Goal: Task Accomplishment & Management: Manage account settings

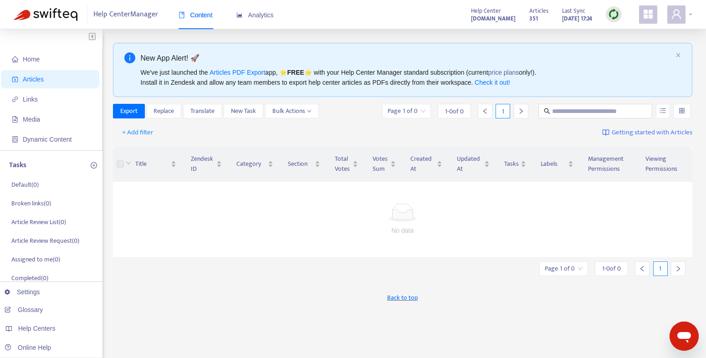
click at [691, 12] on div at bounding box center [679, 14] width 25 height 18
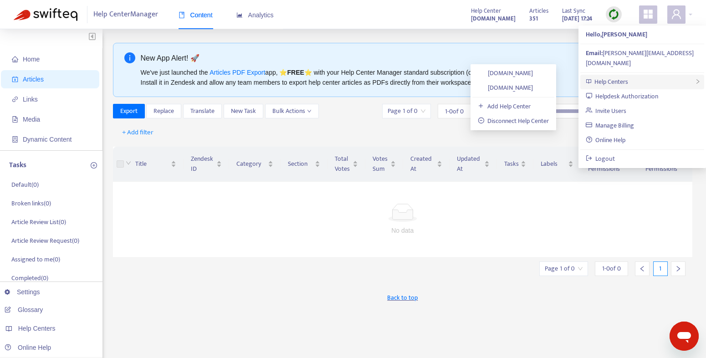
click at [606, 77] on span "Help Centers" at bounding box center [611, 82] width 34 height 10
click at [510, 73] on link "[DOMAIN_NAME]" at bounding box center [506, 73] width 56 height 10
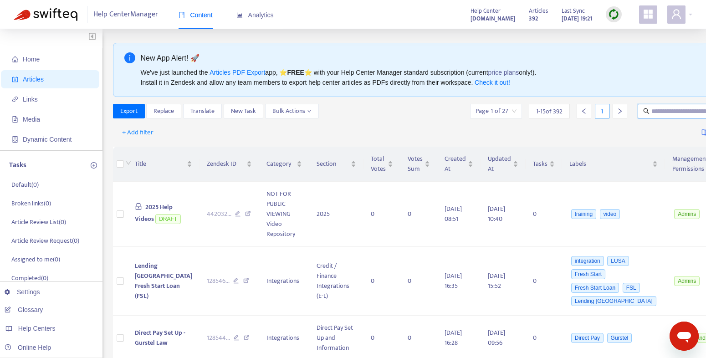
click at [662, 112] on input "text" at bounding box center [694, 111] width 87 height 10
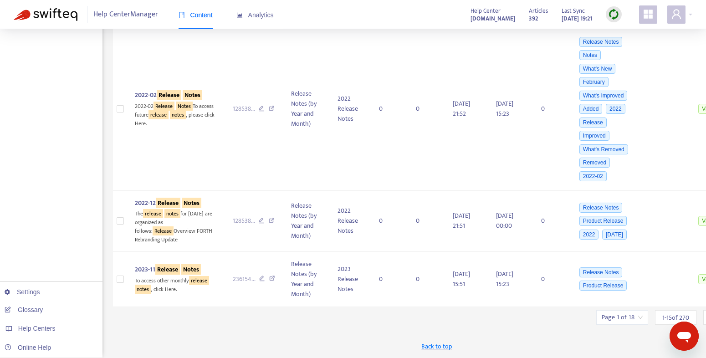
scroll to position [1695, 0]
click at [602, 316] on input "search" at bounding box center [622, 318] width 41 height 14
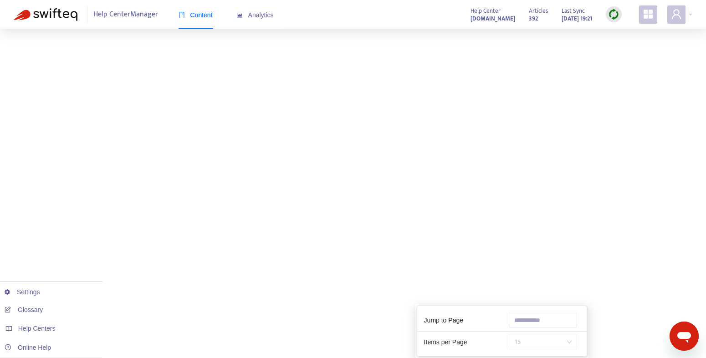
click at [523, 335] on span "15" at bounding box center [542, 342] width 57 height 14
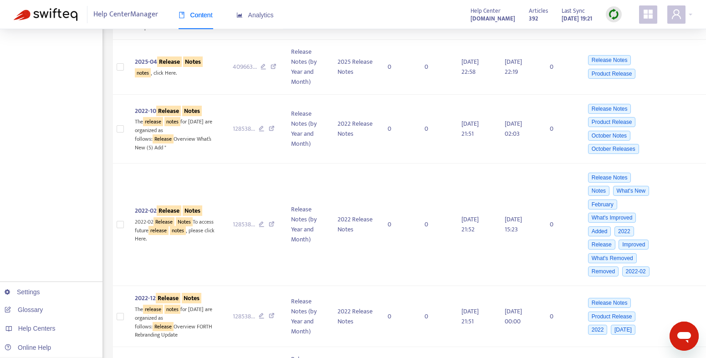
scroll to position [0, 0]
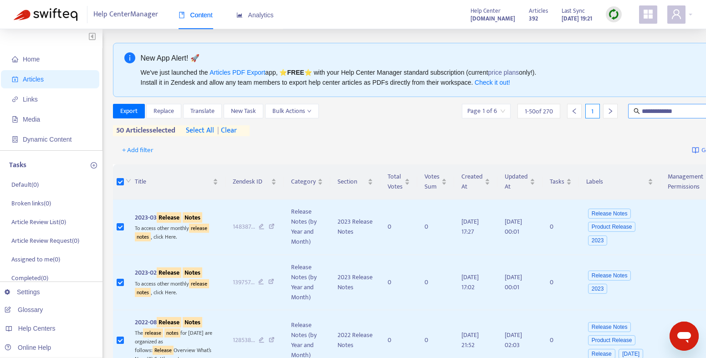
click at [642, 112] on input "**********" at bounding box center [685, 111] width 87 height 10
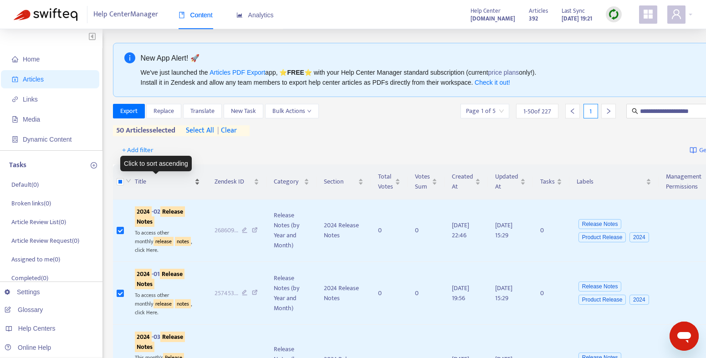
click at [140, 182] on span "Title" at bounding box center [164, 182] width 58 height 10
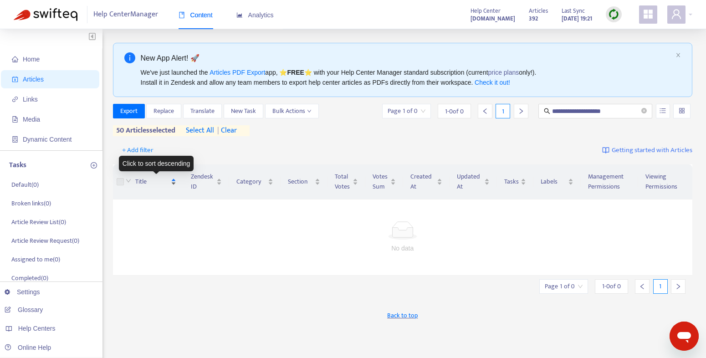
click at [143, 181] on span "Title" at bounding box center [152, 182] width 34 height 10
click at [574, 111] on input "**********" at bounding box center [595, 111] width 87 height 10
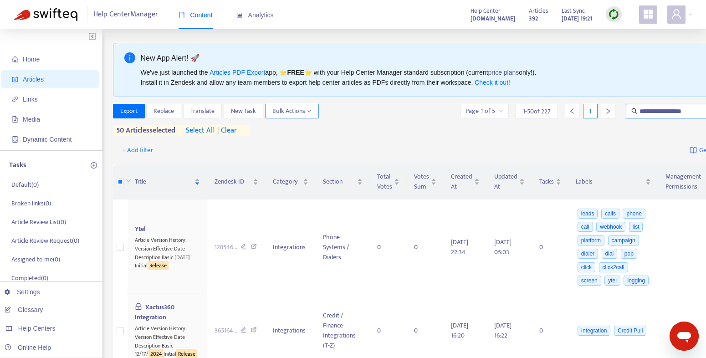
click at [306, 111] on span "Bulk Actions" at bounding box center [291, 111] width 39 height 10
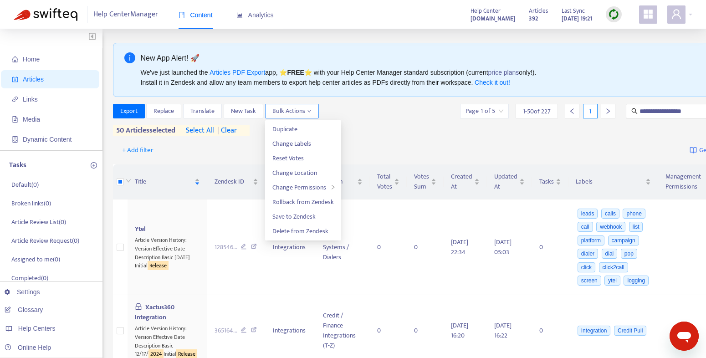
click at [306, 111] on span "Bulk Actions" at bounding box center [291, 111] width 39 height 10
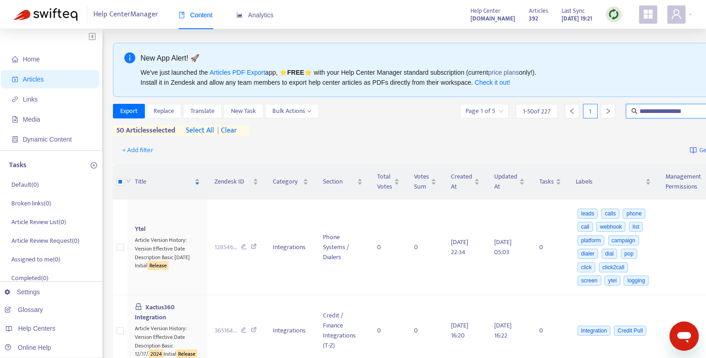
drag, startPoint x: 639, startPoint y: 109, endPoint x: 624, endPoint y: 109, distance: 15.0
click at [626, 109] on span "**********" at bounding box center [683, 111] width 114 height 15
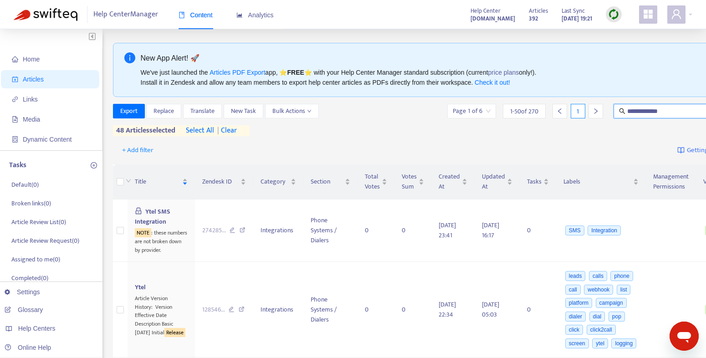
click at [666, 111] on input "**********" at bounding box center [670, 111] width 87 height 10
click at [138, 181] on span "Title" at bounding box center [158, 182] width 46 height 10
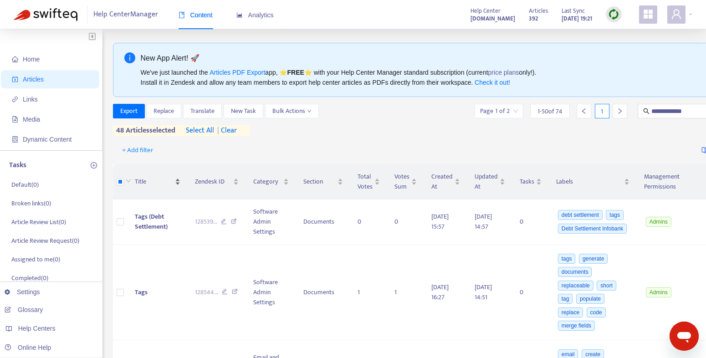
click at [138, 181] on span "Title" at bounding box center [154, 182] width 38 height 10
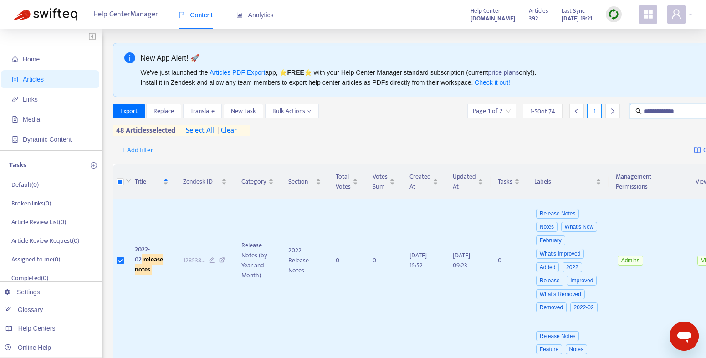
click at [644, 113] on input "**********" at bounding box center [687, 111] width 87 height 10
type input "**********"
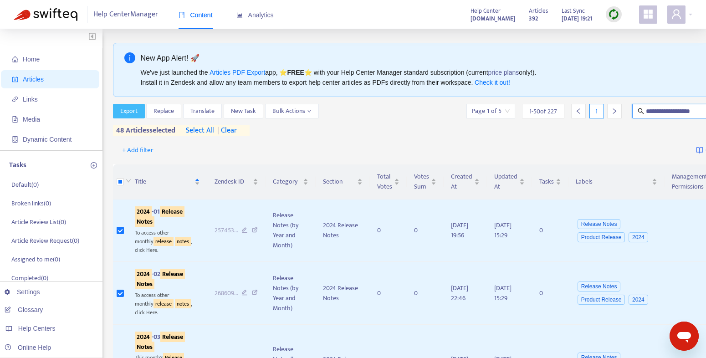
click at [124, 109] on span "Export" at bounding box center [128, 111] width 17 height 10
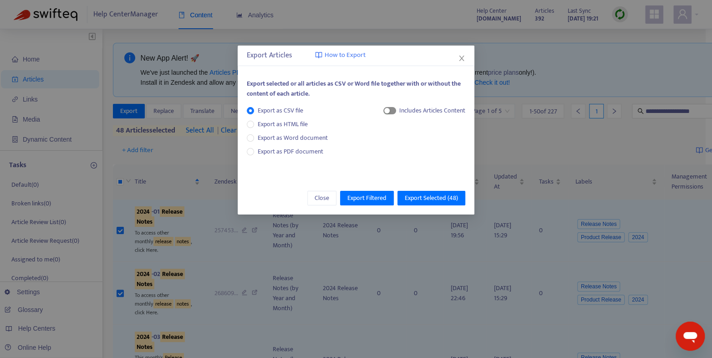
click at [389, 111] on span "button" at bounding box center [390, 110] width 13 height 7
click at [371, 194] on span "Export Filtered" at bounding box center [367, 198] width 39 height 10
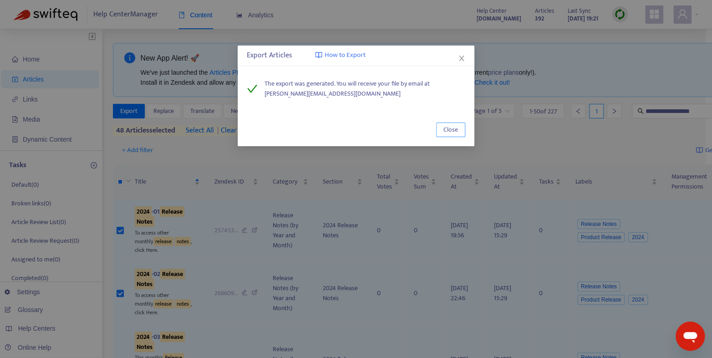
click at [450, 129] on span "Close" at bounding box center [451, 130] width 15 height 10
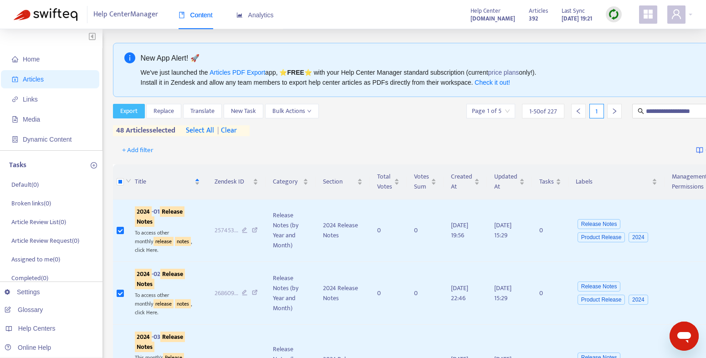
click at [122, 111] on span "Export" at bounding box center [128, 111] width 17 height 10
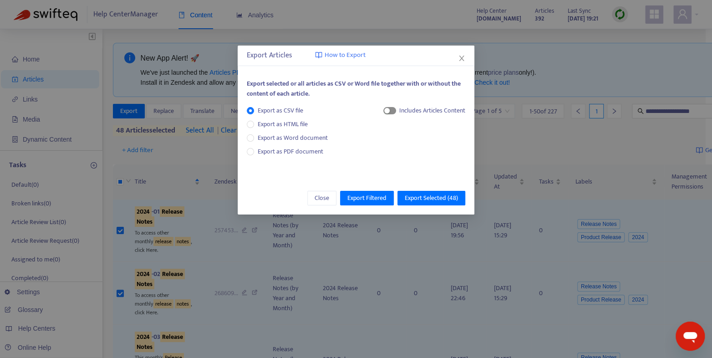
click at [390, 109] on span "button" at bounding box center [390, 110] width 13 height 7
click at [362, 194] on span "Export Filtered" at bounding box center [367, 198] width 39 height 10
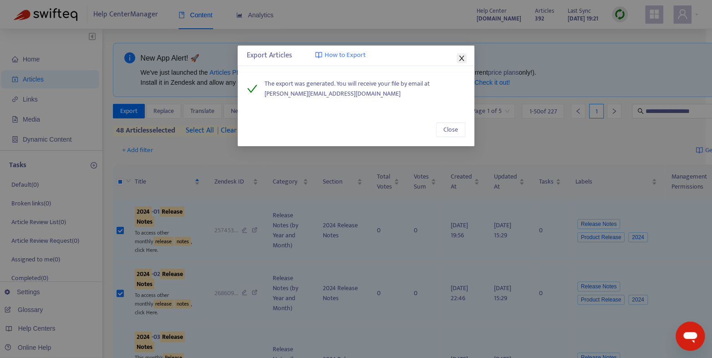
click at [462, 60] on icon "close" at bounding box center [461, 58] width 7 height 7
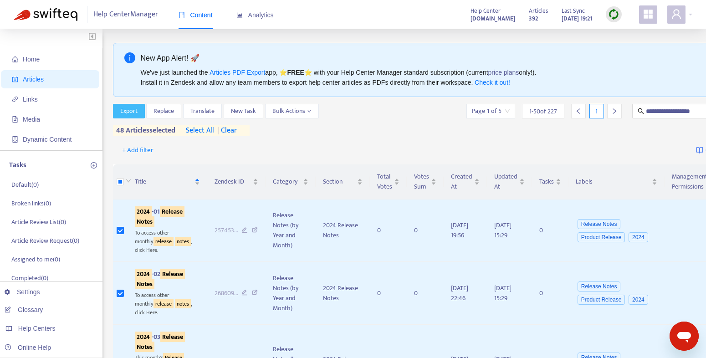
click at [120, 111] on span "Export" at bounding box center [128, 111] width 17 height 10
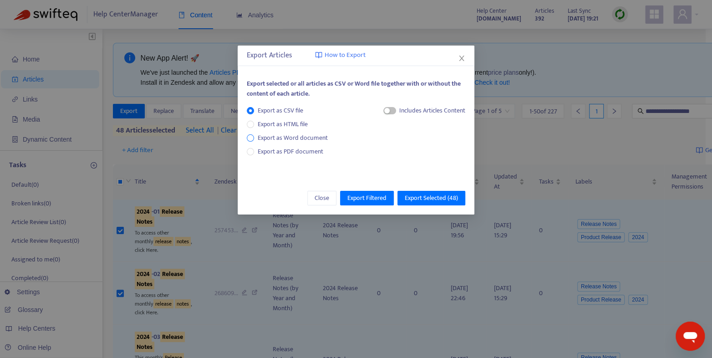
click at [288, 139] on span "Export as Word document" at bounding box center [292, 138] width 77 height 10
click at [379, 110] on span "button" at bounding box center [379, 110] width 13 height 7
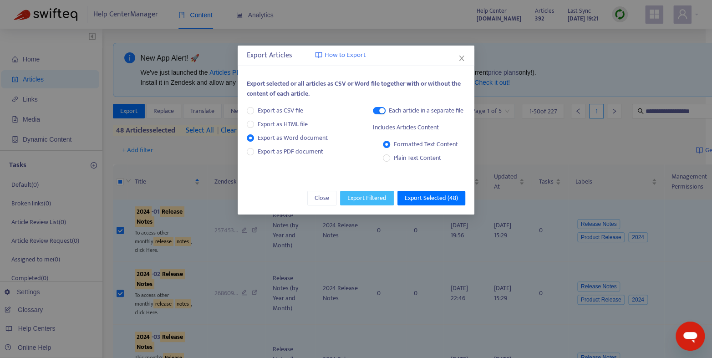
click at [373, 197] on span "Export Filtered" at bounding box center [367, 198] width 39 height 10
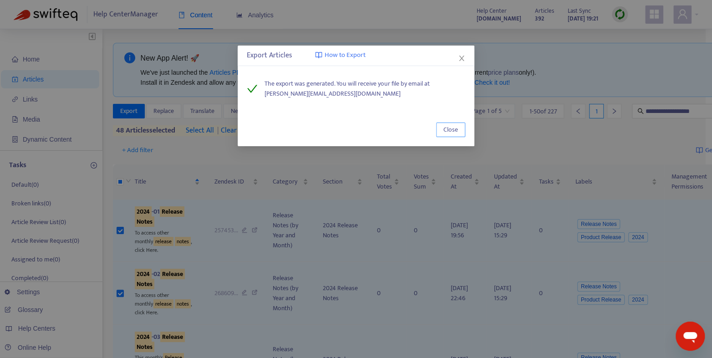
click at [449, 129] on span "Close" at bounding box center [451, 130] width 15 height 10
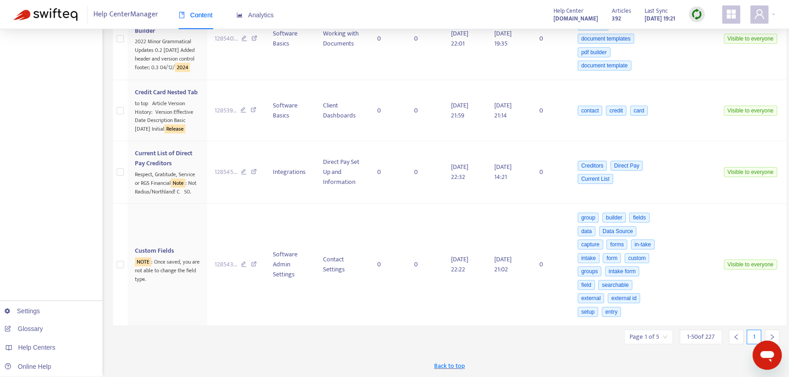
scroll to position [4781, 0]
click at [712, 336] on icon "right" at bounding box center [771, 336] width 3 height 5
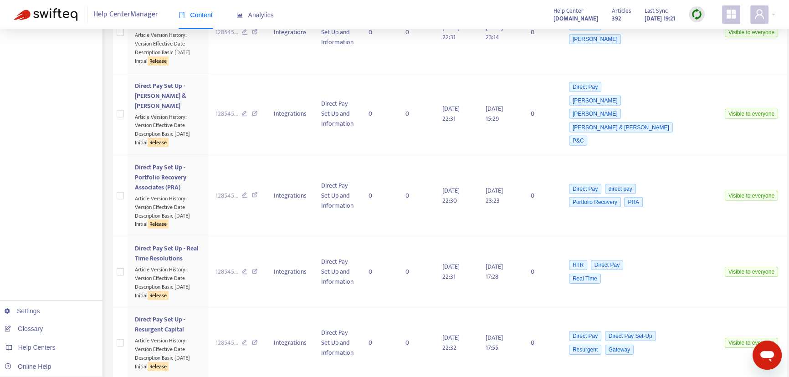
scroll to position [3794, 0]
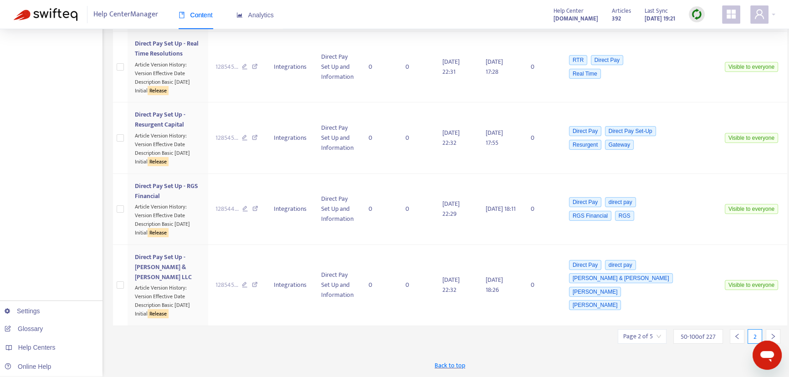
click at [712, 336] on icon "right" at bounding box center [773, 336] width 6 height 6
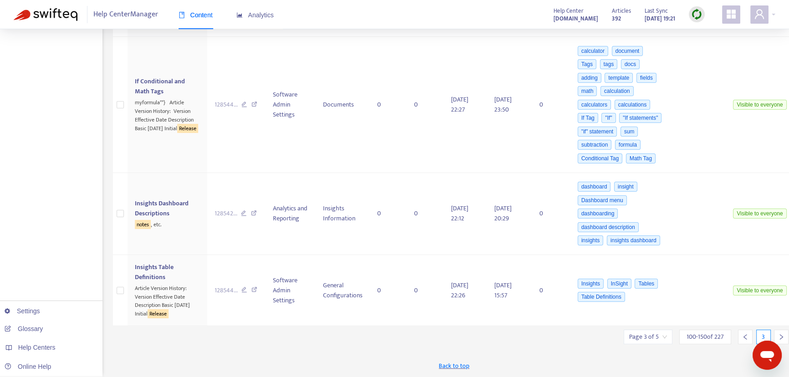
scroll to position [5067, 0]
click at [712, 337] on icon "right" at bounding box center [781, 337] width 6 height 6
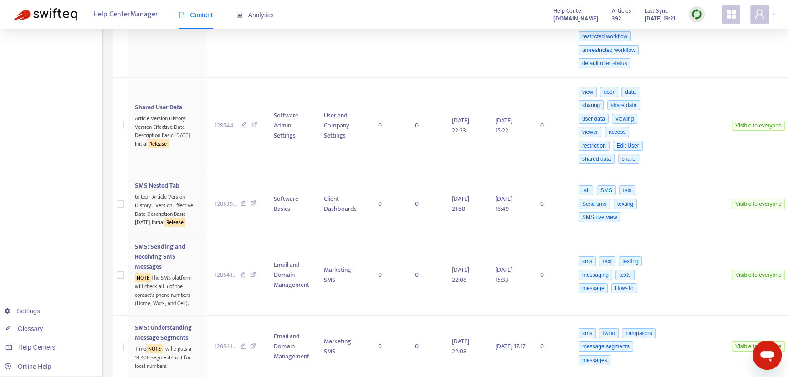
scroll to position [4955, 0]
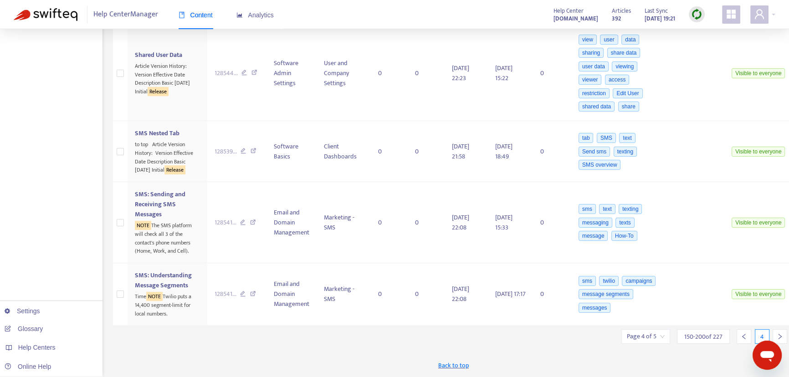
click at [712, 336] on icon "right" at bounding box center [780, 336] width 6 height 6
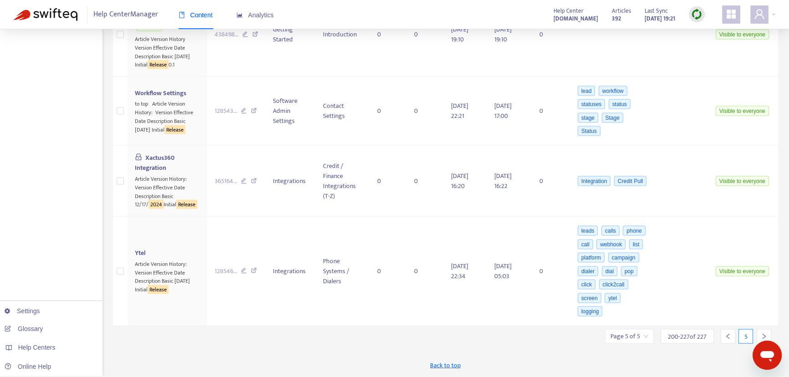
scroll to position [2640, 0]
click at [624, 335] on input "search" at bounding box center [629, 337] width 38 height 14
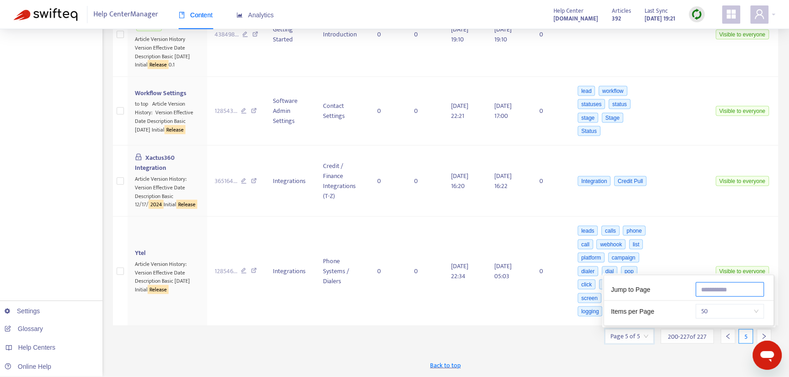
click at [708, 291] on input "text" at bounding box center [729, 289] width 68 height 15
type input "*"
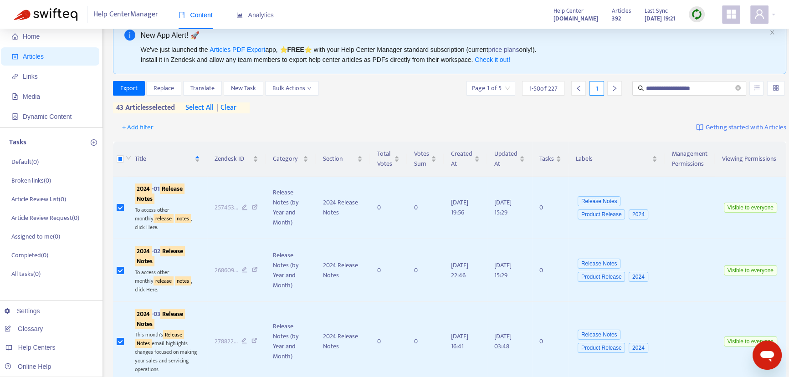
scroll to position [0, 0]
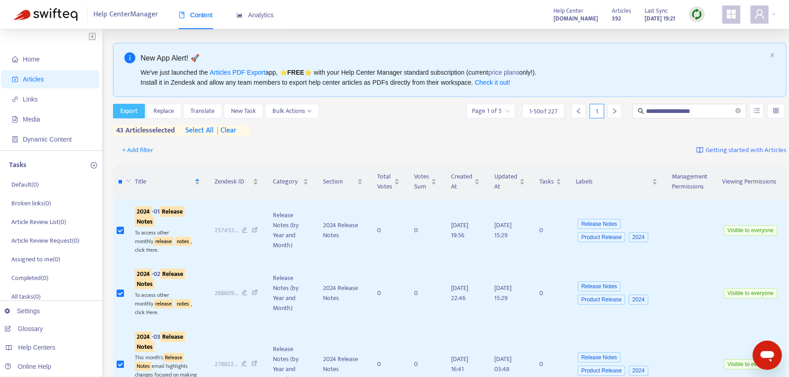
click at [127, 110] on span "Export" at bounding box center [128, 111] width 17 height 10
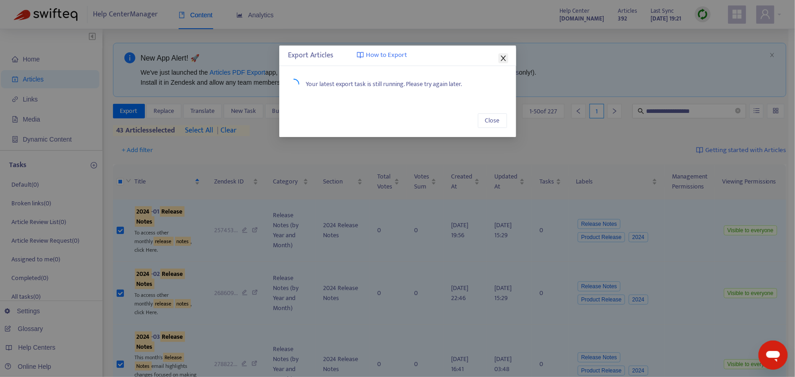
click at [503, 58] on icon "close" at bounding box center [503, 58] width 5 height 5
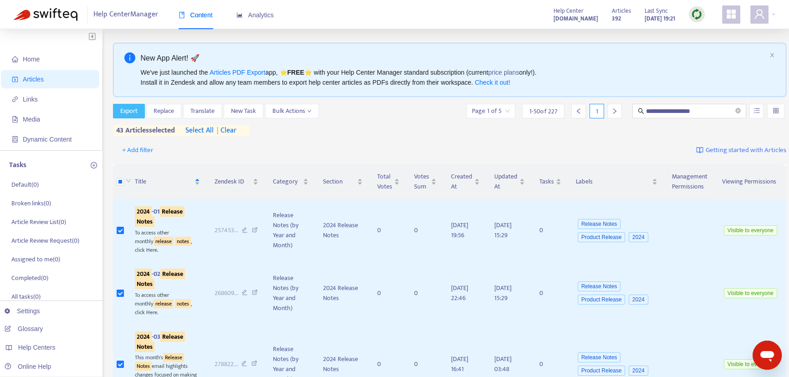
click at [130, 107] on span "Export" at bounding box center [128, 111] width 17 height 10
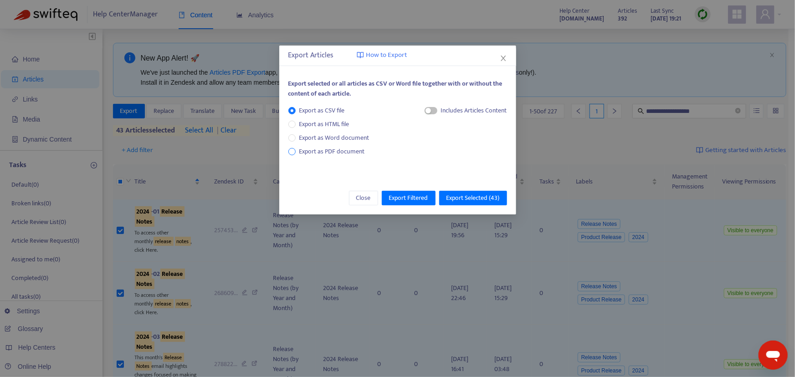
click at [324, 152] on span "Export as PDF document" at bounding box center [332, 151] width 66 height 10
click at [421, 110] on span "button" at bounding box center [422, 110] width 13 height 7
click at [503, 59] on icon "close" at bounding box center [503, 58] width 5 height 5
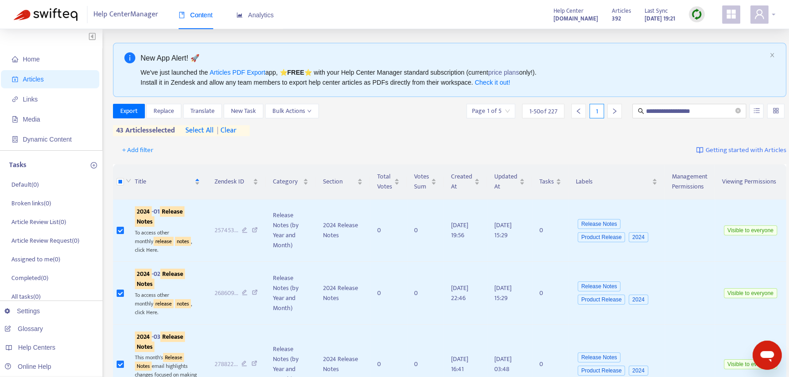
click at [712, 12] on div at bounding box center [762, 14] width 25 height 18
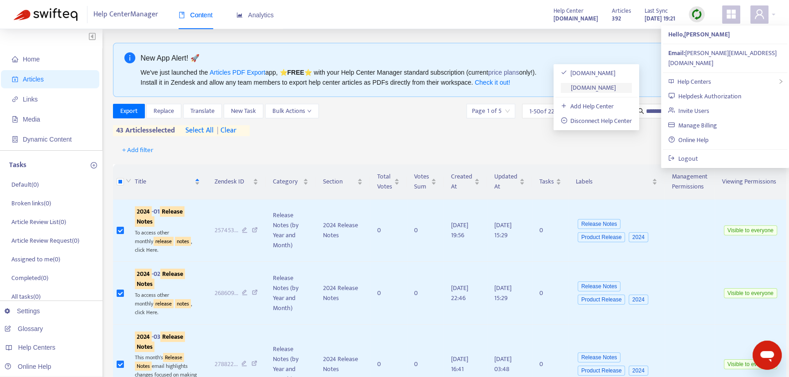
click at [615, 87] on link "[DOMAIN_NAME]" at bounding box center [589, 87] width 56 height 10
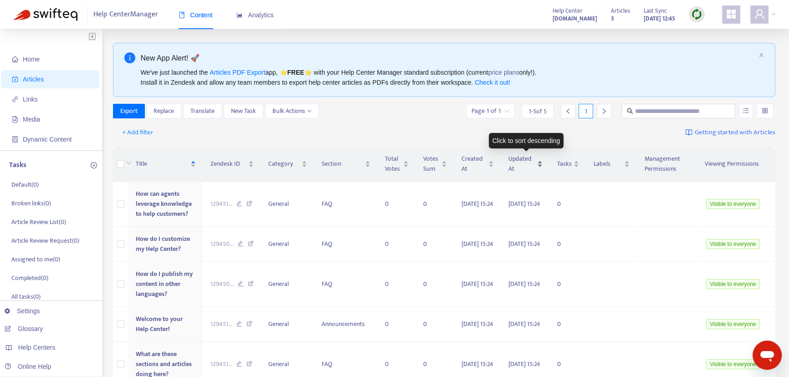
click at [516, 159] on span "Updated At" at bounding box center [521, 164] width 27 height 20
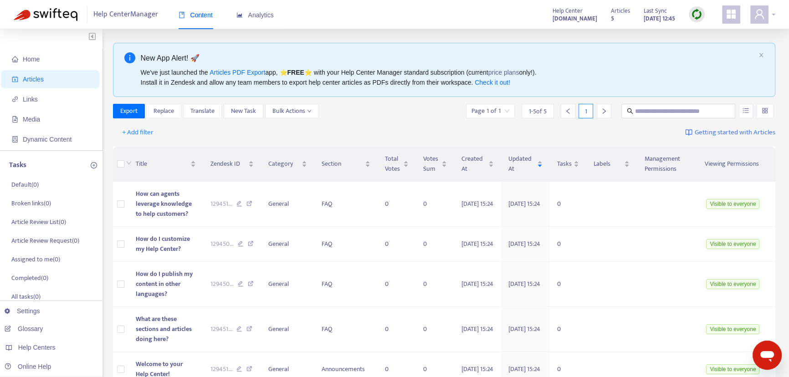
click at [712, 14] on div at bounding box center [762, 14] width 25 height 18
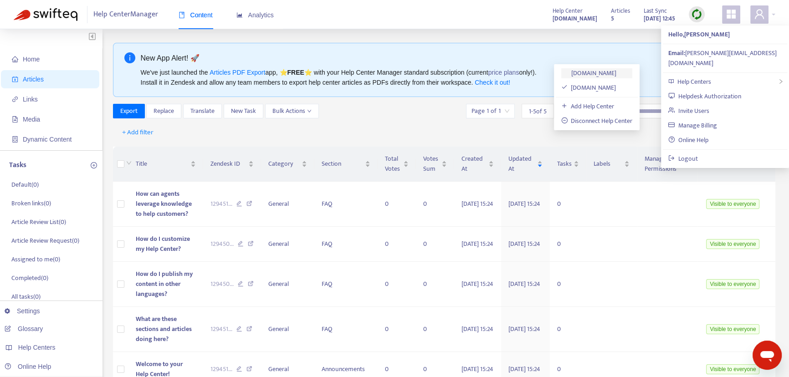
click at [601, 72] on link "[DOMAIN_NAME]" at bounding box center [589, 73] width 56 height 10
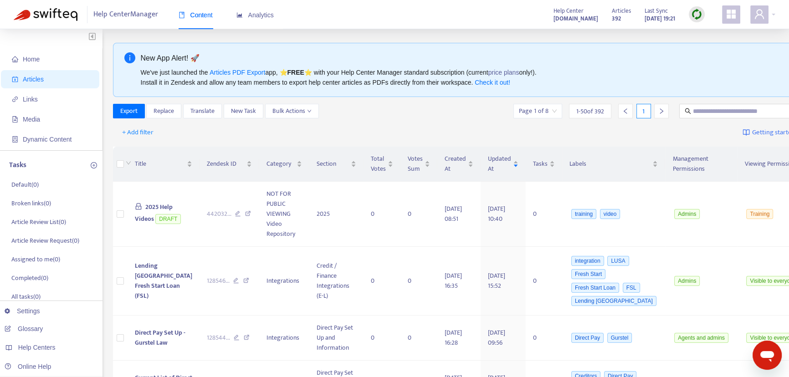
click at [712, 13] on icon "appstore" at bounding box center [730, 14] width 9 height 9
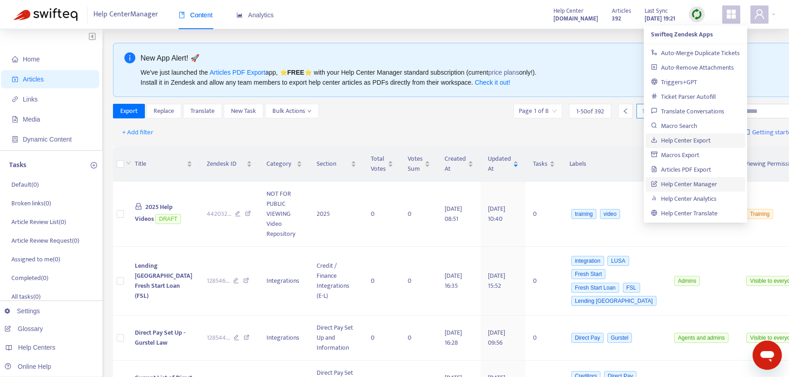
click at [675, 139] on link "Help Center Export" at bounding box center [681, 140] width 60 height 10
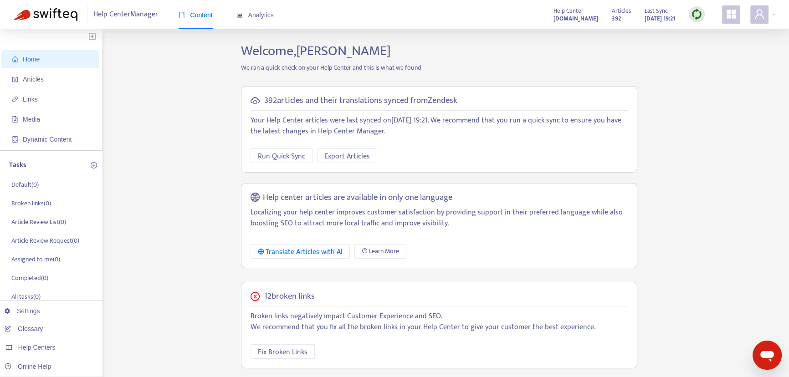
click at [695, 12] on img at bounding box center [696, 14] width 11 height 11
click at [709, 34] on link "Quick Sync" at bounding box center [715, 33] width 39 height 10
click at [158, 167] on div "Home Articles Links Media Dynamic Content Tasks Default ( 0 ) Broken links ( 0 …" at bounding box center [395, 309] width 762 height 533
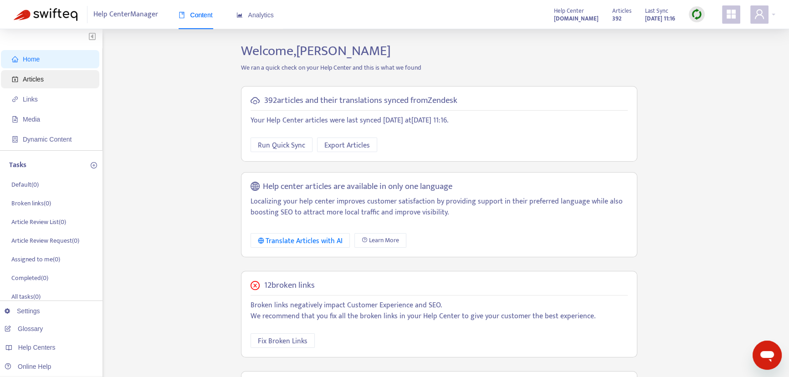
click at [30, 79] on span "Articles" at bounding box center [33, 79] width 21 height 7
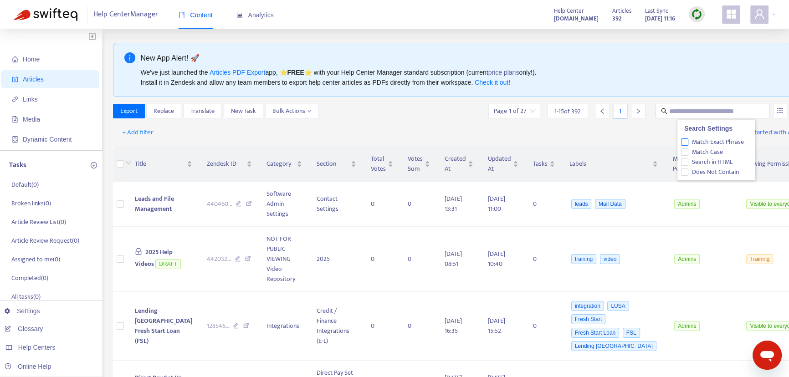
click at [729, 141] on span "Match Exact Phrase" at bounding box center [717, 142] width 59 height 10
click at [699, 111] on input "text" at bounding box center [712, 111] width 87 height 10
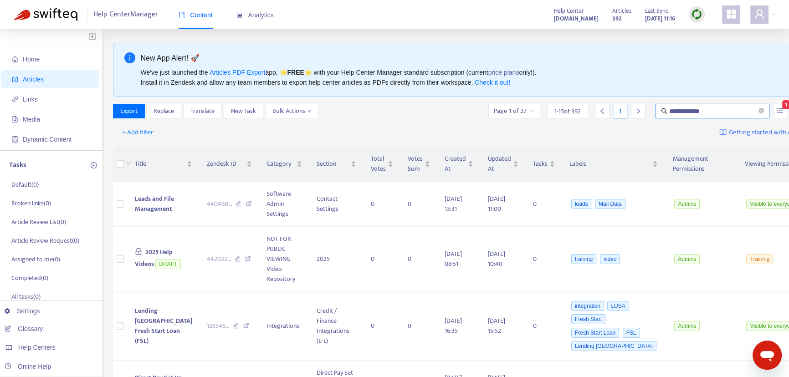
type input "**********"
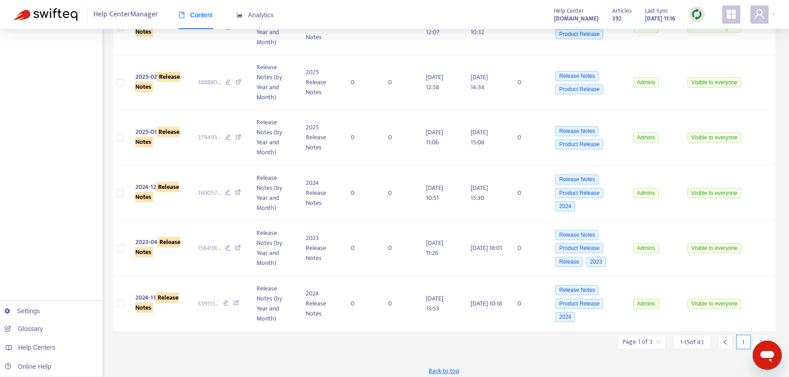
scroll to position [696, 0]
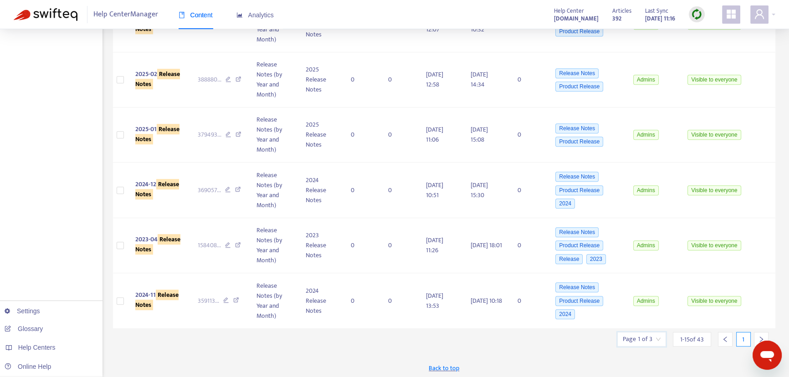
click at [657, 337] on input "search" at bounding box center [642, 339] width 38 height 14
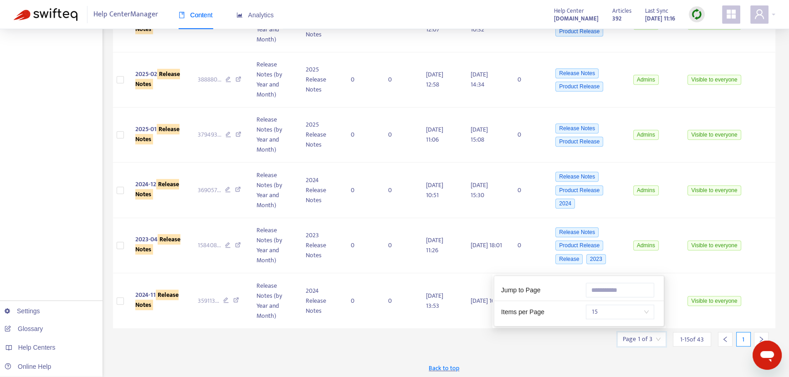
click at [596, 313] on span "15" at bounding box center [619, 312] width 57 height 14
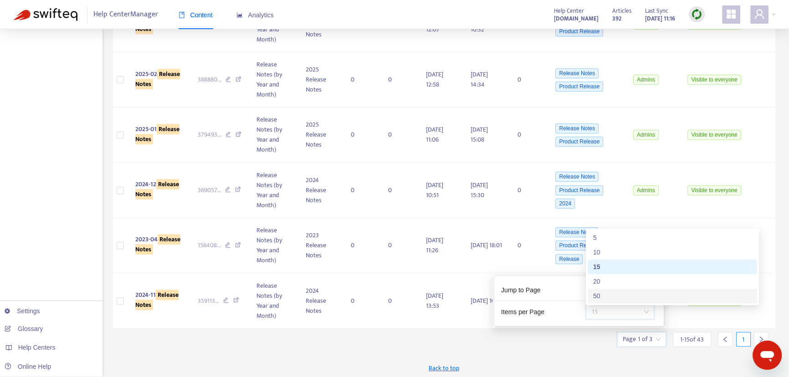
click at [598, 296] on div "50" at bounding box center [672, 296] width 159 height 10
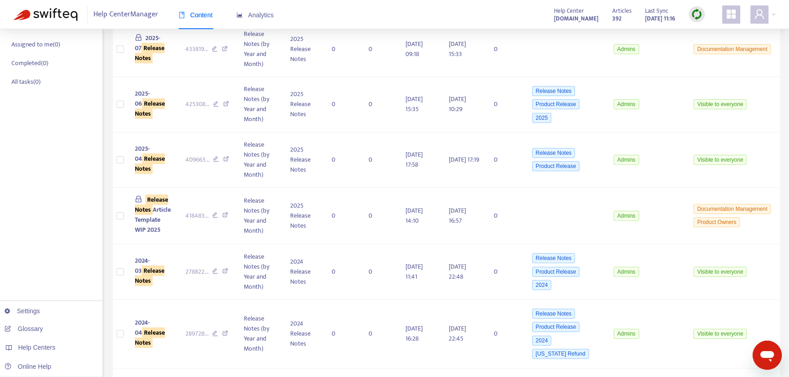
scroll to position [0, 0]
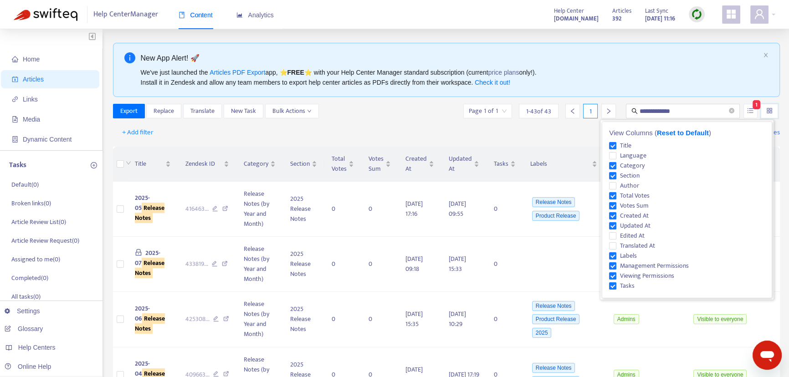
click at [766, 111] on input "search" at bounding box center [769, 111] width 6 height 14
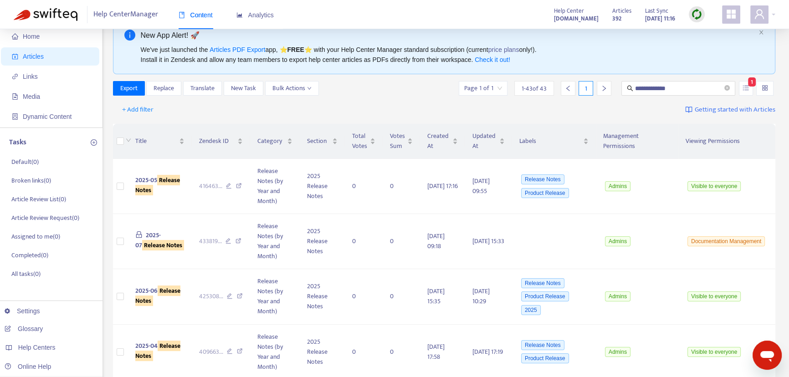
scroll to position [20, 0]
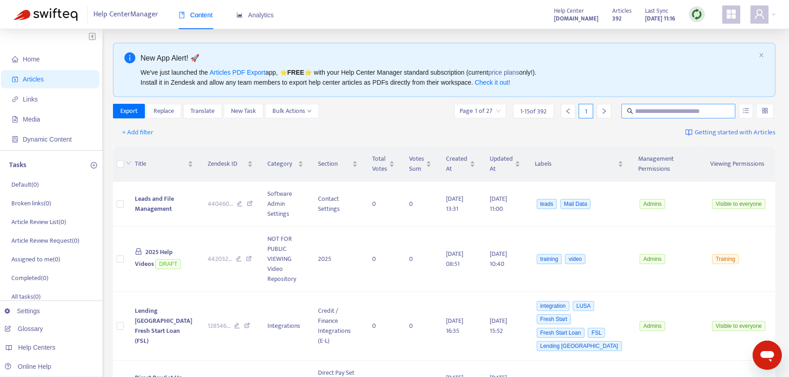
click at [652, 112] on input "text" at bounding box center [678, 111] width 87 height 10
type input "**********"
click at [744, 111] on icon "unordered-list" at bounding box center [745, 110] width 6 height 6
click at [694, 141] on span "Match Exact Phrase" at bounding box center [715, 142] width 59 height 10
click at [713, 110] on input "**********" at bounding box center [678, 111] width 87 height 10
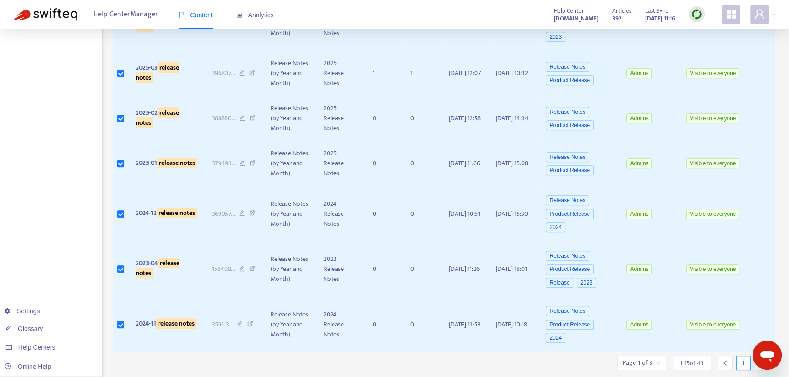
scroll to position [634, 0]
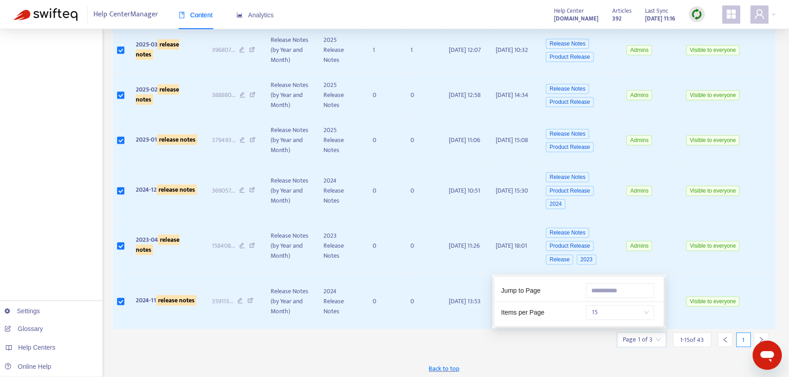
click at [655, 336] on input "search" at bounding box center [642, 340] width 38 height 14
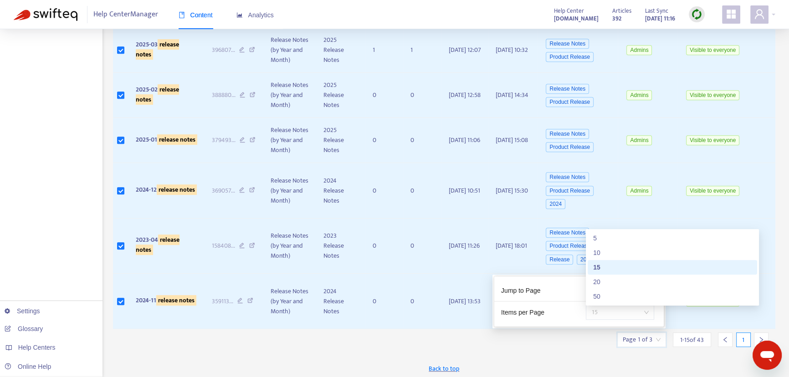
click at [599, 310] on span "15" at bounding box center [619, 313] width 57 height 14
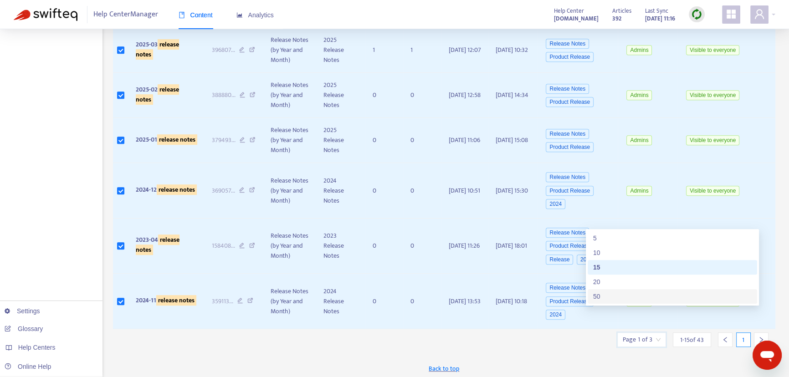
click at [598, 293] on div "50" at bounding box center [672, 296] width 159 height 10
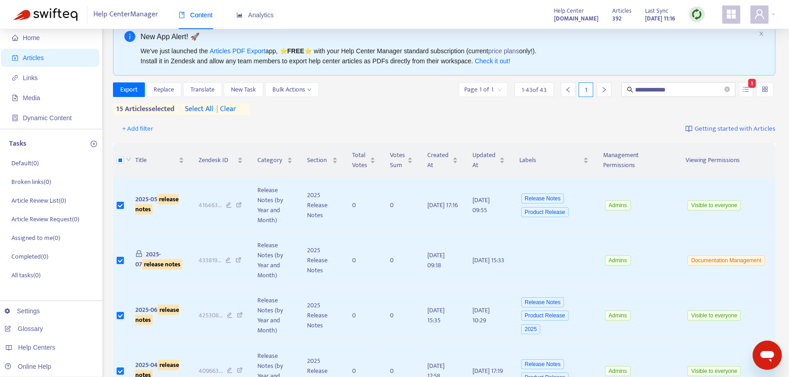
scroll to position [0, 0]
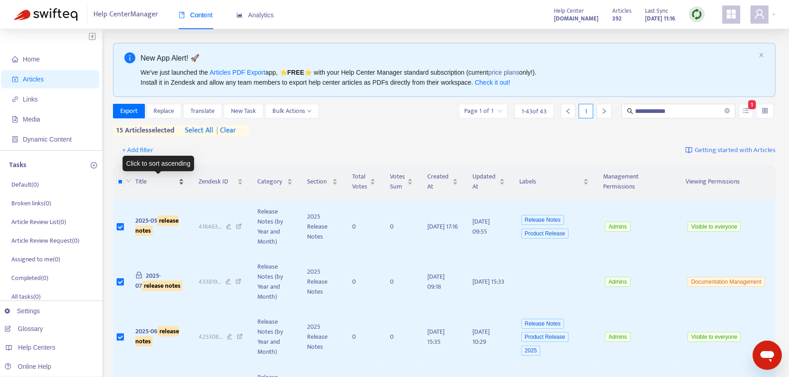
click at [138, 181] on span "Title" at bounding box center [155, 182] width 41 height 10
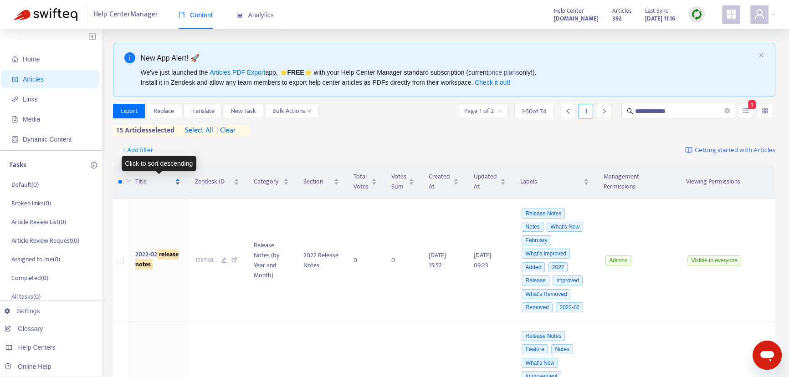
click at [141, 183] on span "Title" at bounding box center [154, 182] width 38 height 10
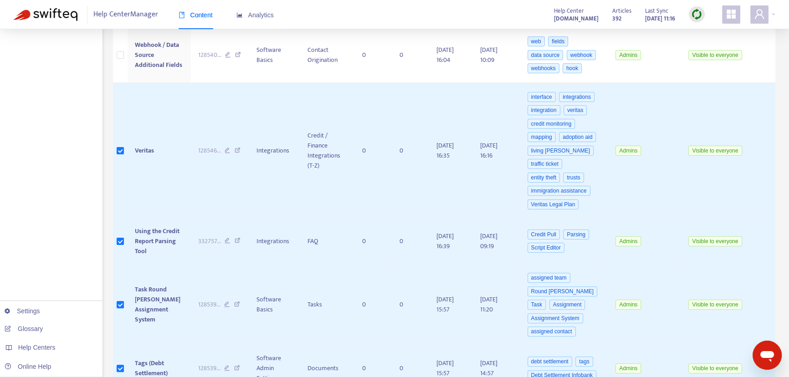
scroll to position [303, 0]
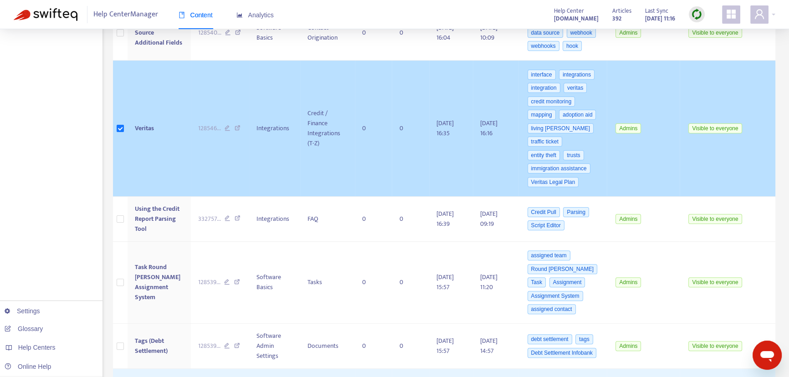
click at [118, 121] on td at bounding box center [120, 129] width 15 height 136
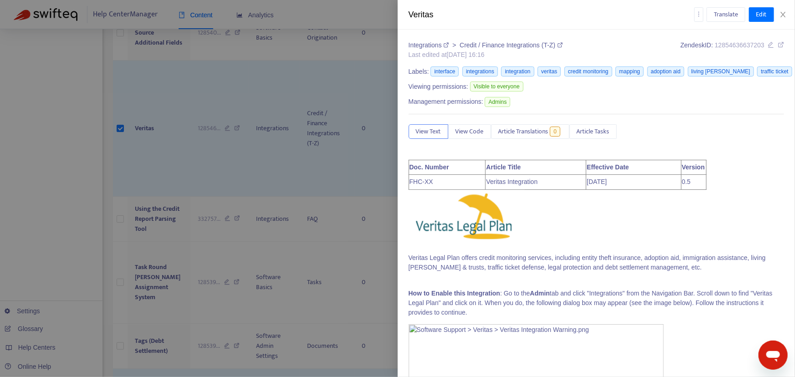
click at [121, 126] on div at bounding box center [397, 188] width 795 height 377
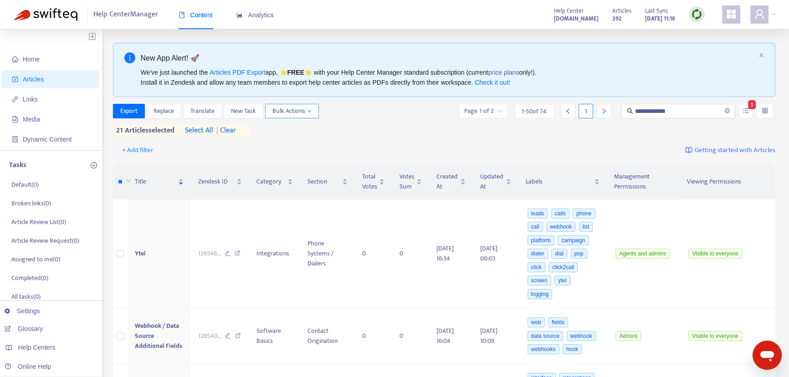
click at [309, 113] on icon "down" at bounding box center [309, 111] width 5 height 5
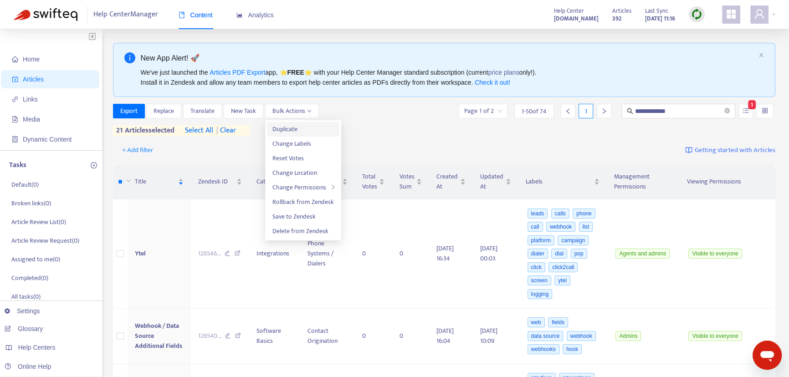
click at [287, 129] on span "Duplicate" at bounding box center [284, 129] width 25 height 10
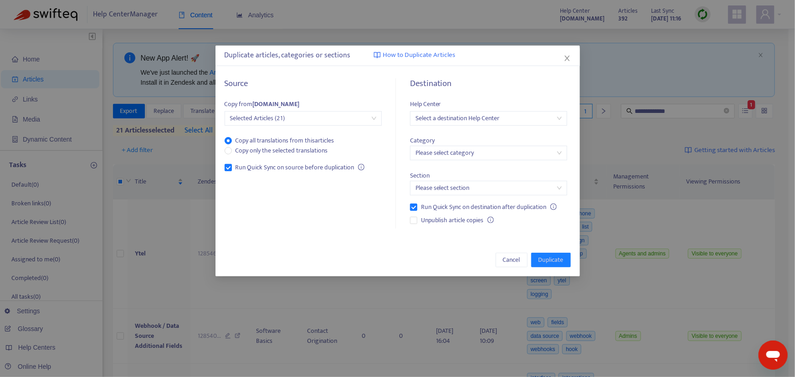
click at [441, 120] on input "search" at bounding box center [488, 119] width 146 height 14
click at [445, 150] on div "centrexsoftware.zendesk.com" at bounding box center [496, 151] width 159 height 10
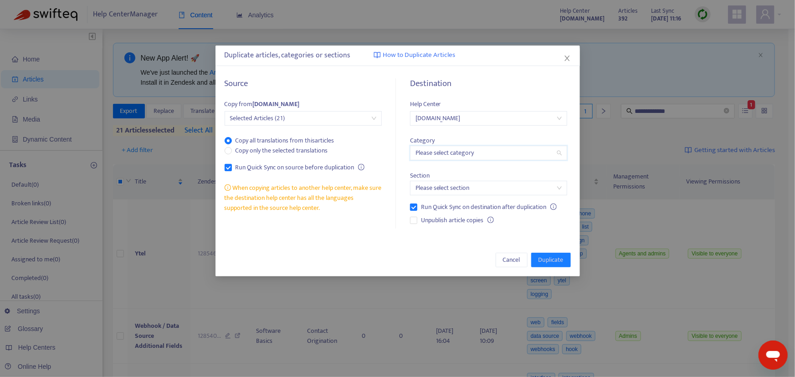
click at [445, 150] on input "search" at bounding box center [488, 153] width 146 height 14
click at [433, 171] on div "General en-us" at bounding box center [496, 171] width 159 height 10
click at [430, 187] on input "search" at bounding box center [488, 188] width 146 height 14
click at [381, 237] on div "Source Copy from support.forthcrm.com Selected Articles (21) Copy all translati…" at bounding box center [397, 154] width 364 height 169
click at [507, 260] on span "Cancel" at bounding box center [511, 260] width 17 height 10
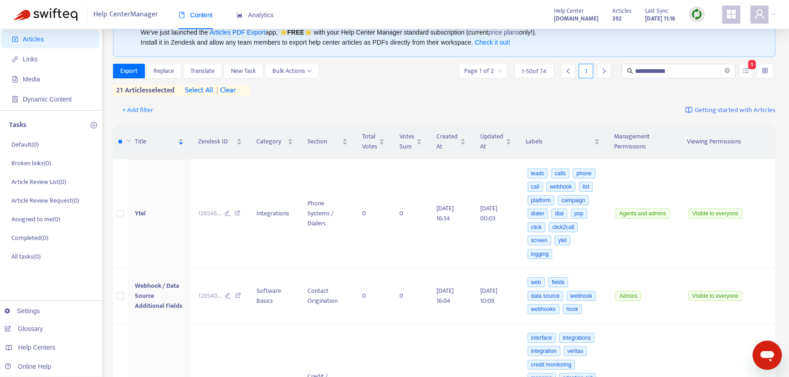
scroll to position [36, 0]
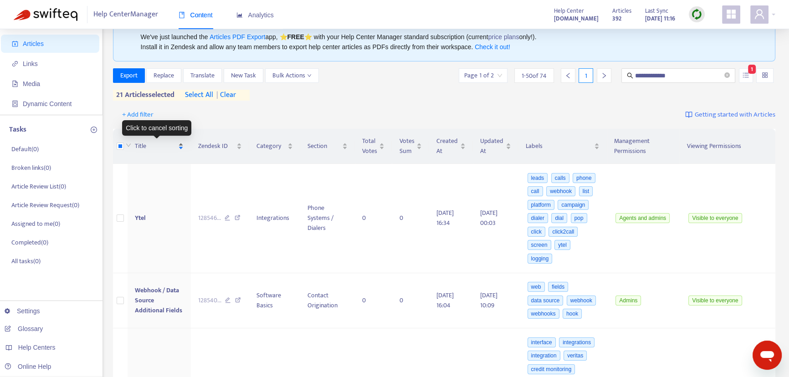
click at [140, 146] on span "Title" at bounding box center [155, 146] width 41 height 10
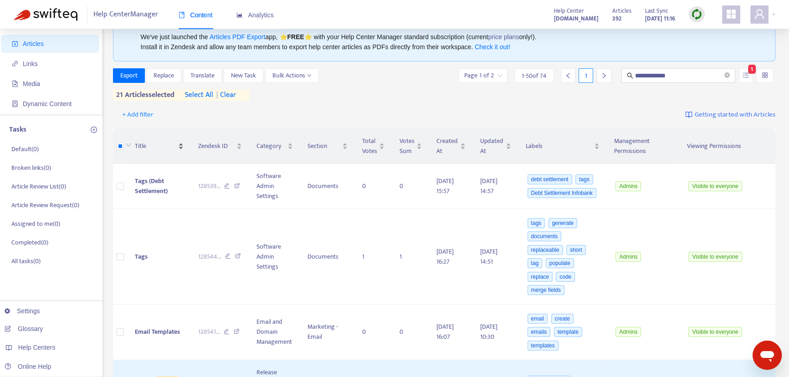
click at [140, 146] on span "Title" at bounding box center [155, 146] width 41 height 10
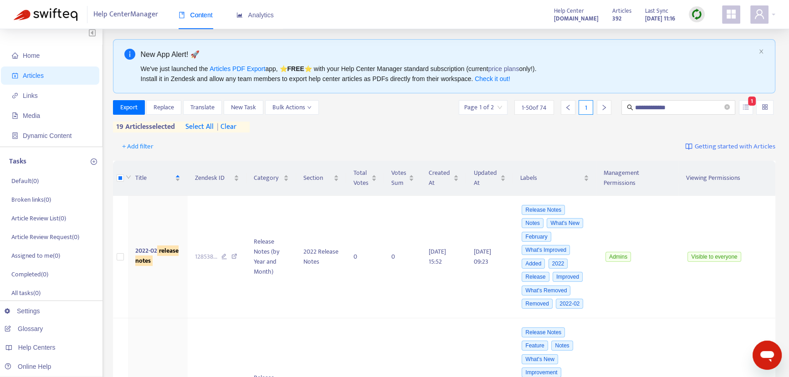
scroll to position [0, 0]
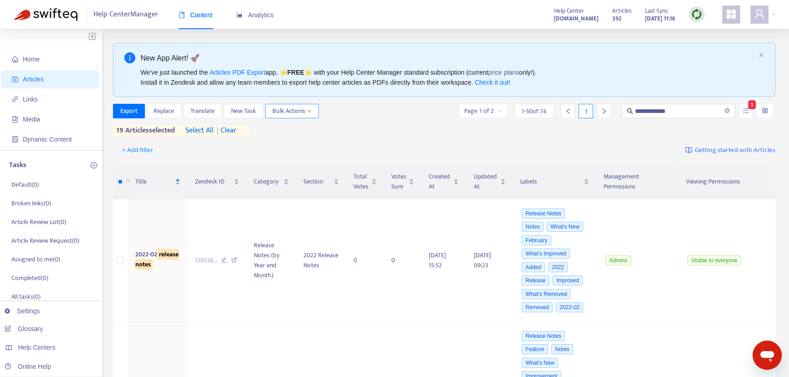
click at [309, 111] on icon "down" at bounding box center [309, 111] width 5 height 5
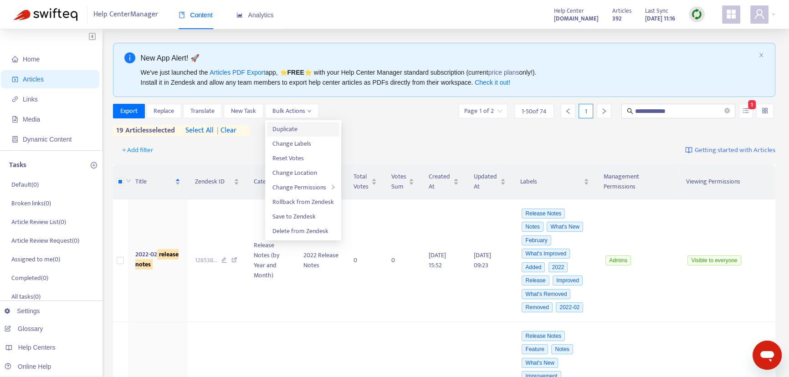
click at [286, 127] on span "Duplicate" at bounding box center [284, 129] width 25 height 10
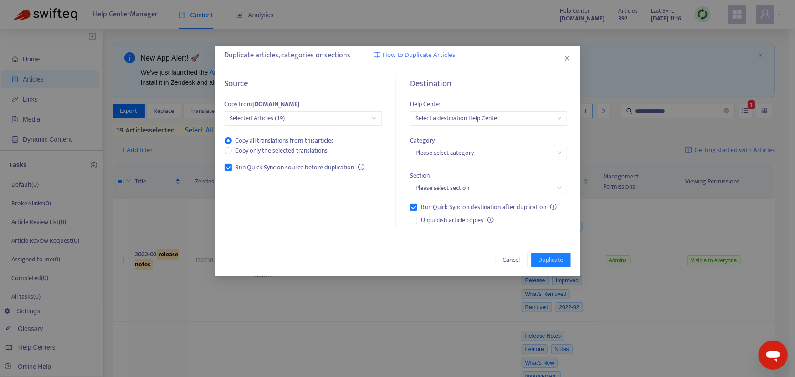
click at [434, 119] on input "search" at bounding box center [488, 119] width 146 height 14
click at [431, 150] on div "centrexsoftware.zendesk.com" at bounding box center [496, 151] width 159 height 10
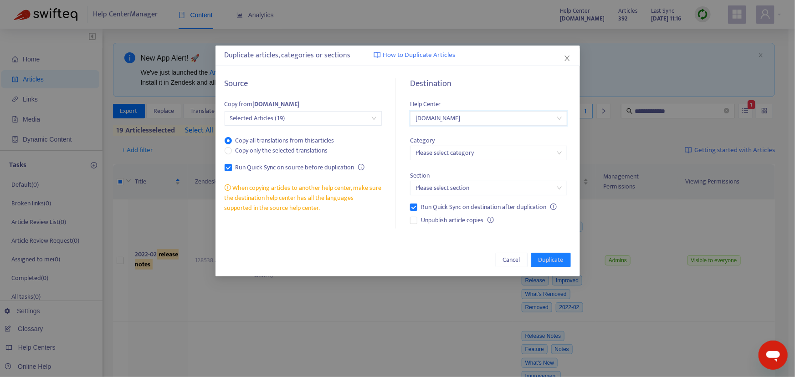
click at [431, 155] on input "search" at bounding box center [488, 153] width 146 height 14
click at [429, 171] on div "General en-us" at bounding box center [496, 171] width 159 height 10
click at [451, 189] on input "search" at bounding box center [488, 188] width 146 height 14
click at [444, 207] on div "Announcements en-us" at bounding box center [496, 206] width 159 height 10
click at [511, 261] on span "Cancel" at bounding box center [511, 260] width 17 height 10
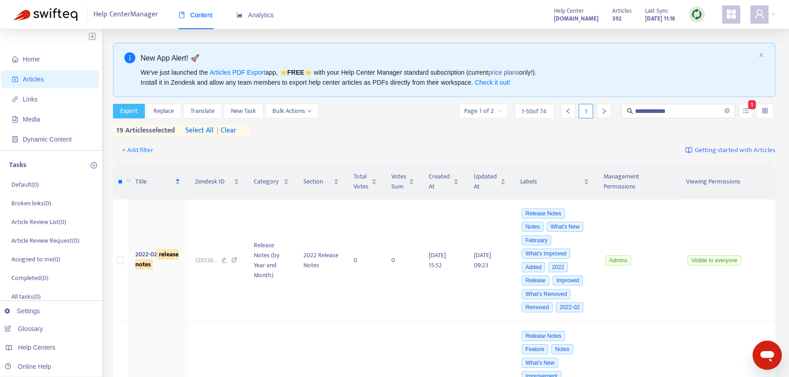
click at [128, 113] on span "Export" at bounding box center [128, 111] width 17 height 10
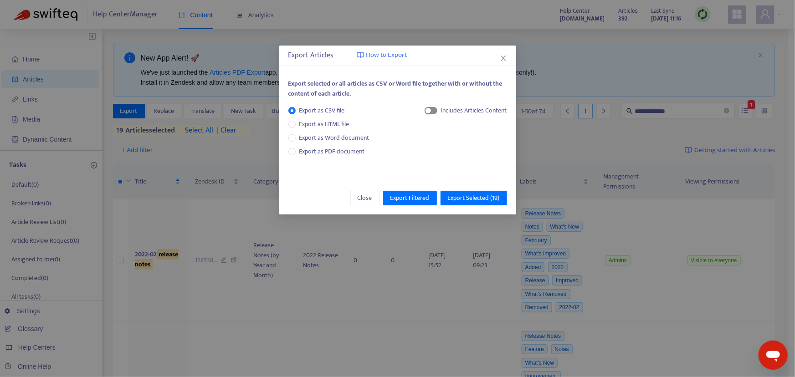
click at [427, 112] on div "button" at bounding box center [427, 110] width 5 height 5
click at [360, 197] on span "Close" at bounding box center [365, 198] width 15 height 10
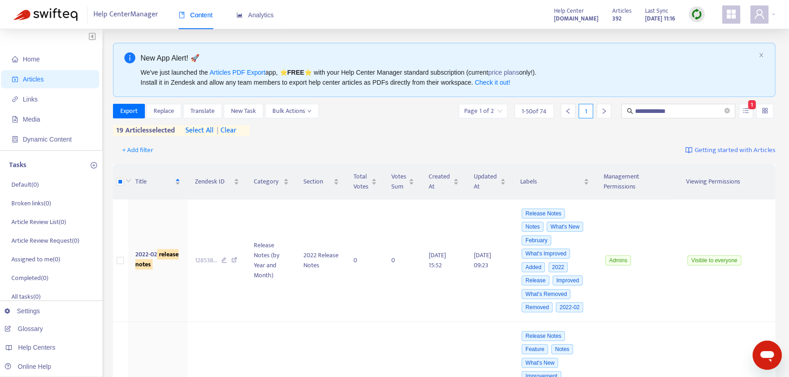
click at [766, 112] on input "search" at bounding box center [765, 111] width 6 height 14
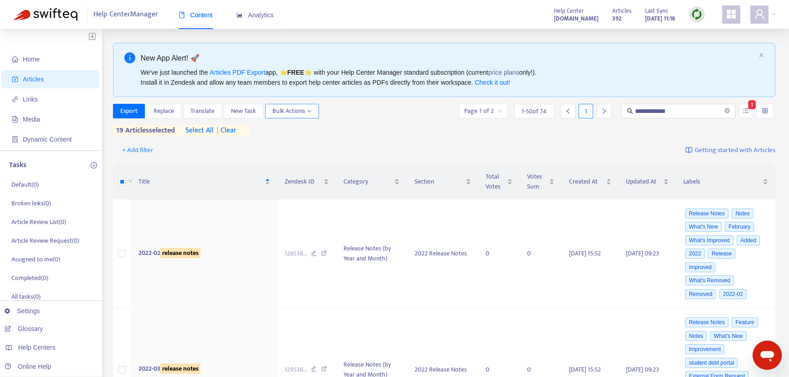
click at [310, 111] on icon "down" at bounding box center [309, 111] width 5 height 5
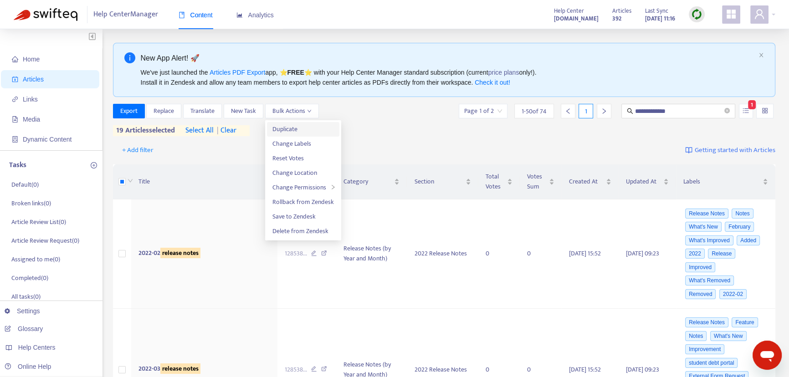
click at [290, 128] on span "Duplicate" at bounding box center [284, 129] width 25 height 10
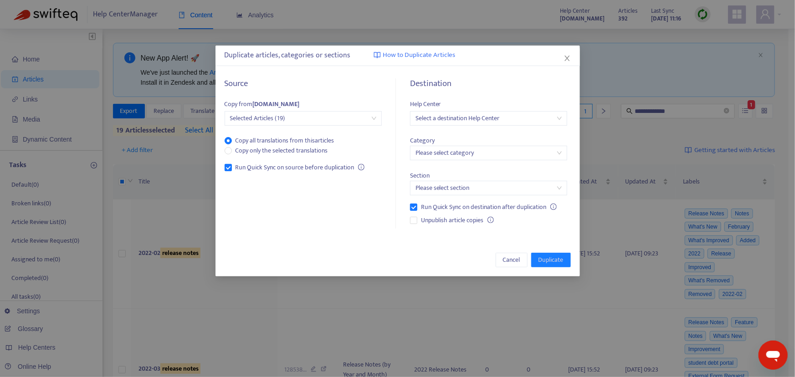
click at [440, 118] on input "search" at bounding box center [488, 119] width 146 height 14
click at [441, 152] on div "[DOMAIN_NAME]" at bounding box center [496, 151] width 159 height 10
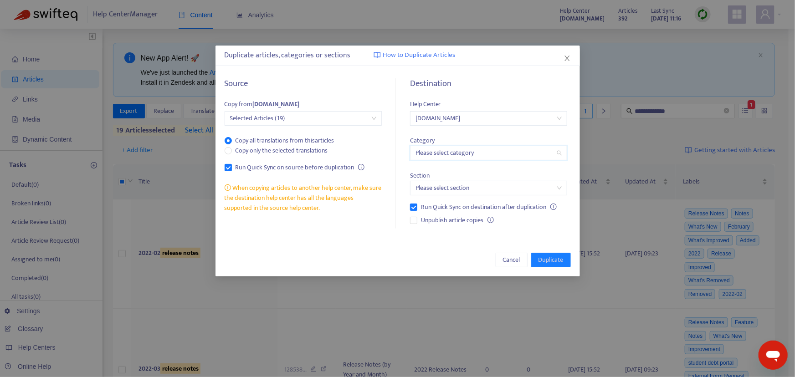
click at [441, 152] on input "search" at bounding box center [488, 153] width 146 height 14
click at [432, 170] on div "General en-us" at bounding box center [496, 171] width 159 height 10
click at [440, 188] on input "search" at bounding box center [488, 188] width 146 height 14
click at [437, 206] on div "Announcements en-us" at bounding box center [496, 206] width 159 height 10
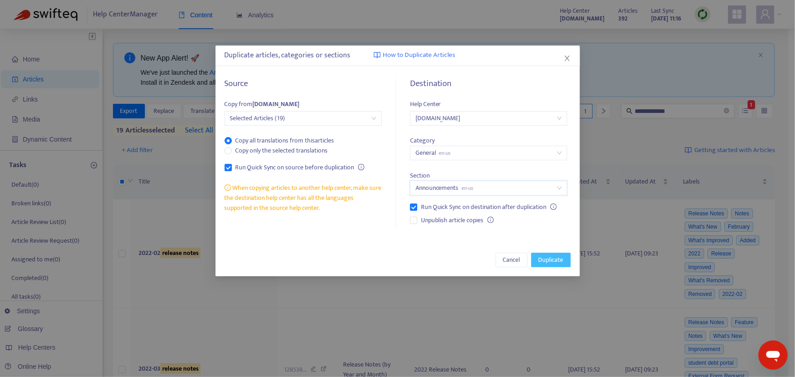
click at [547, 259] on span "Duplicate" at bounding box center [550, 260] width 25 height 10
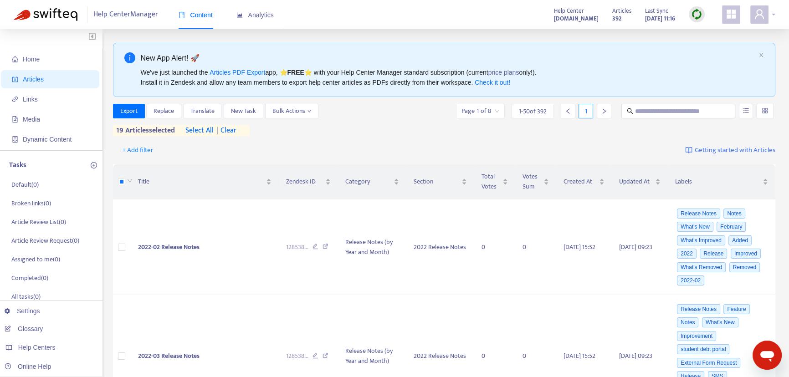
click at [773, 15] on div at bounding box center [762, 14] width 25 height 18
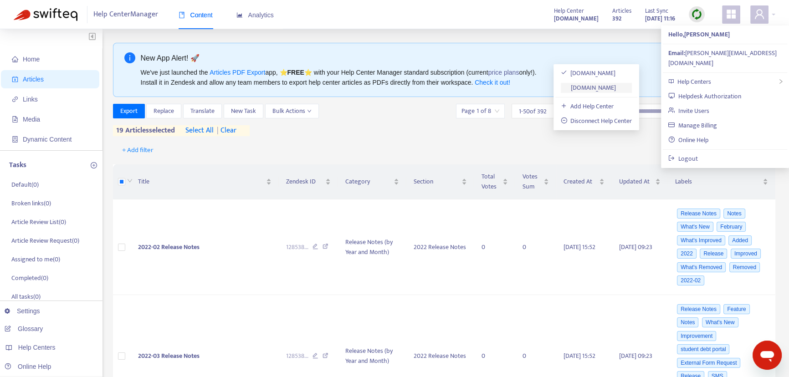
click at [613, 87] on link "[DOMAIN_NAME]" at bounding box center [589, 87] width 56 height 10
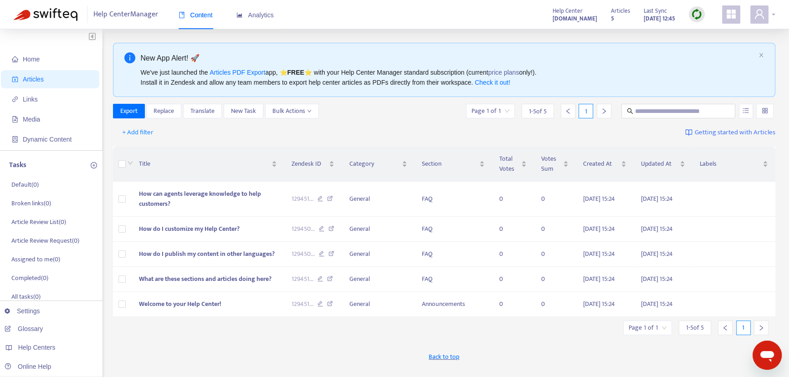
click at [773, 16] on div at bounding box center [762, 14] width 25 height 18
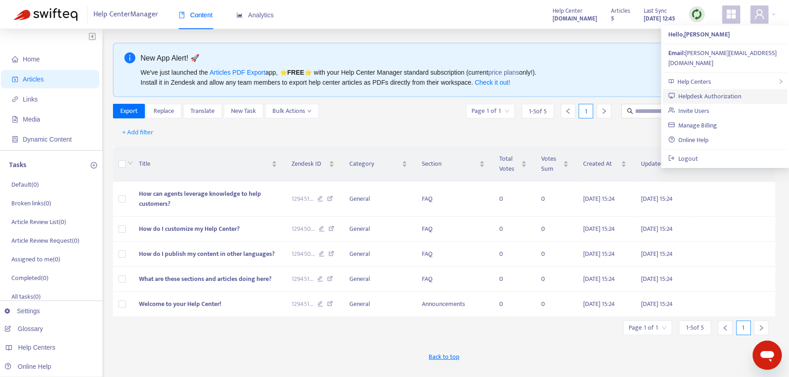
click at [718, 91] on link "Helpdesk Authorization" at bounding box center [704, 96] width 73 height 10
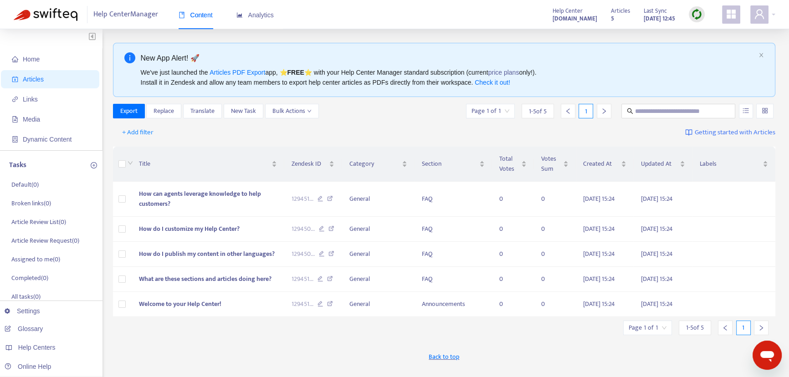
click at [695, 13] on img at bounding box center [696, 14] width 11 height 11
click at [708, 33] on link "Quick Sync" at bounding box center [715, 33] width 39 height 10
click at [201, 109] on span "Translate" at bounding box center [202, 111] width 24 height 10
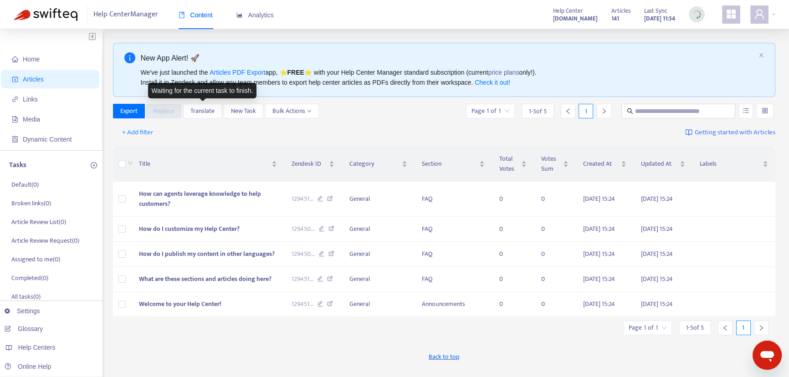
click at [251, 142] on div "+ Add filter Getting started with Articles" at bounding box center [444, 132] width 663 height 21
click at [108, 240] on div "Home Articles Links Media Dynamic Content Tasks Default ( 0 ) Broken links ( 0 …" at bounding box center [395, 309] width 762 height 533
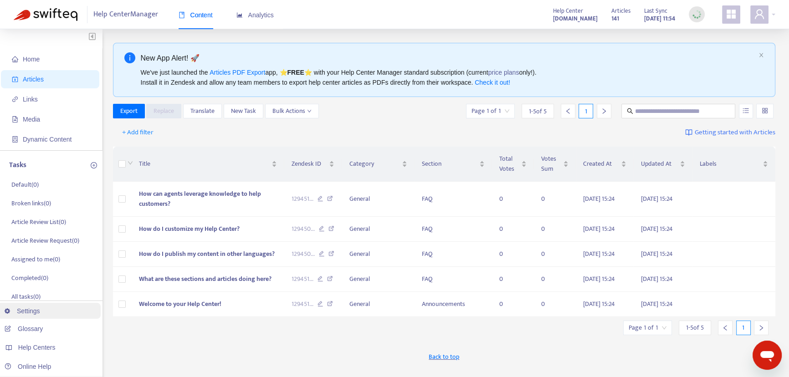
click at [22, 311] on link "Settings" at bounding box center [23, 310] width 36 height 7
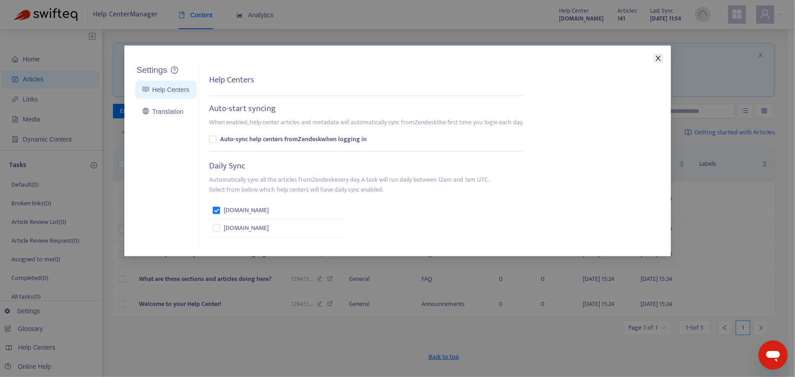
click at [658, 58] on icon "close" at bounding box center [657, 58] width 5 height 5
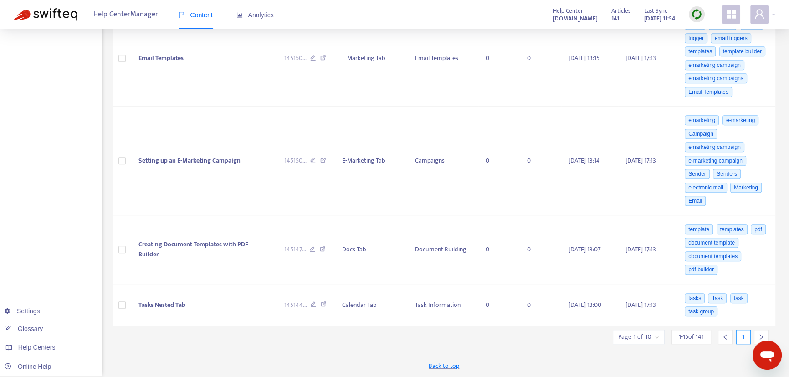
scroll to position [1068, 0]
click at [656, 336] on input "search" at bounding box center [638, 337] width 41 height 14
click at [644, 313] on span "Items per Page" at bounding box center [642, 311] width 43 height 7
click at [720, 309] on span "15" at bounding box center [739, 312] width 57 height 14
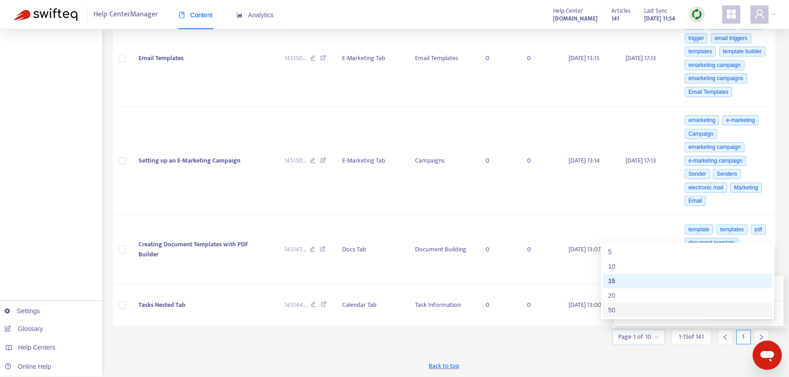
click at [614, 305] on div "50" at bounding box center [687, 310] width 159 height 10
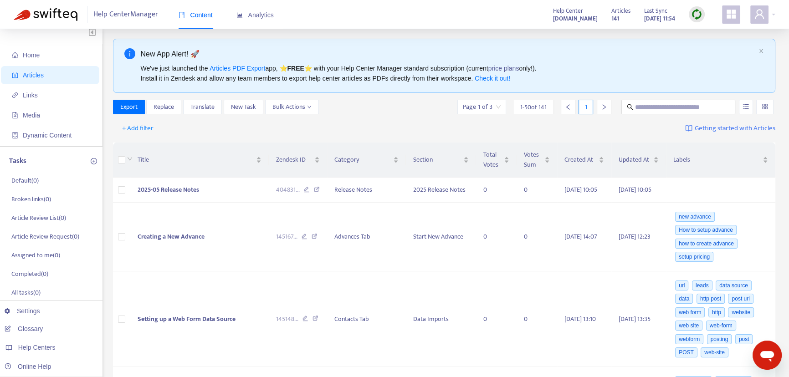
scroll to position [0, 0]
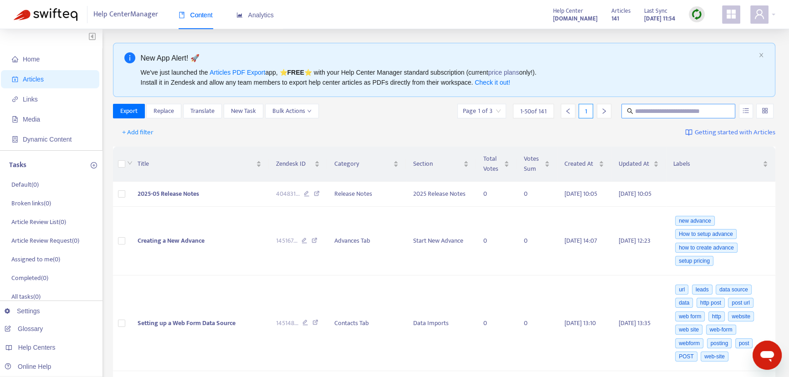
click at [649, 112] on input "text" at bounding box center [678, 111] width 87 height 10
type input "**********"
click at [187, 246] on span "Creating a New Advance" at bounding box center [171, 240] width 67 height 10
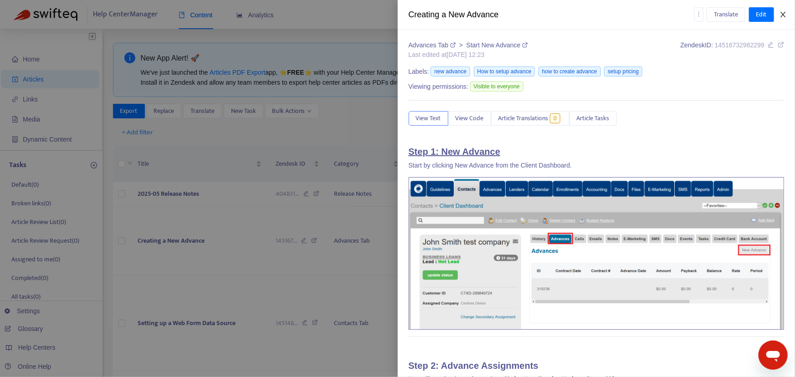
click at [782, 15] on icon "close" at bounding box center [782, 14] width 5 height 5
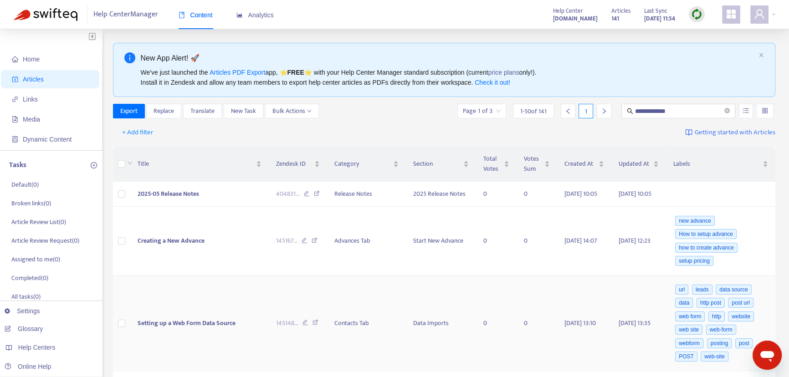
click at [160, 328] on span "Setting up a Web Form Data Source" at bounding box center [187, 323] width 98 height 10
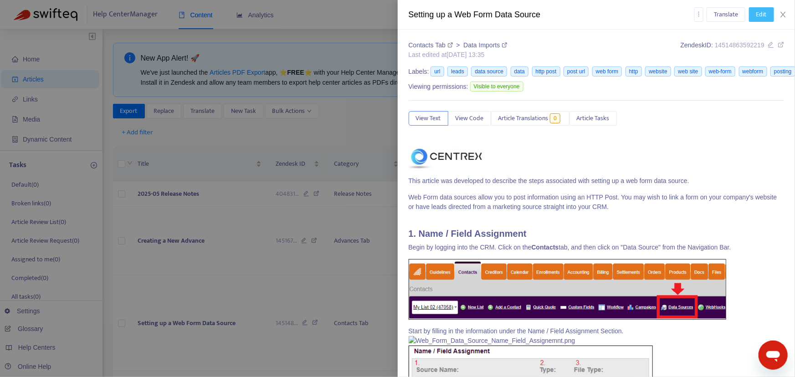
click at [762, 14] on span "Edit" at bounding box center [761, 15] width 10 height 10
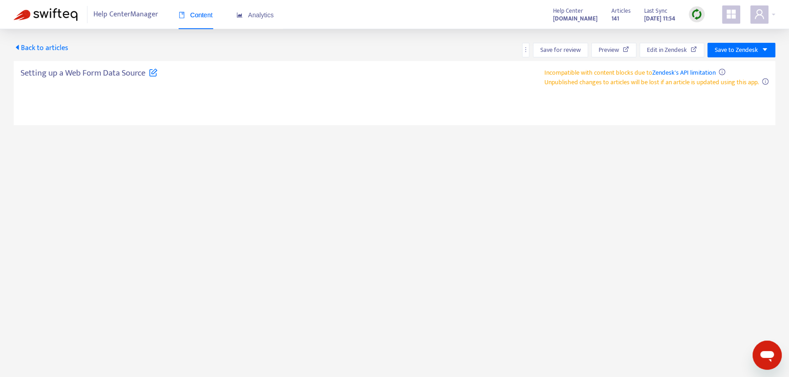
type textarea "**********"
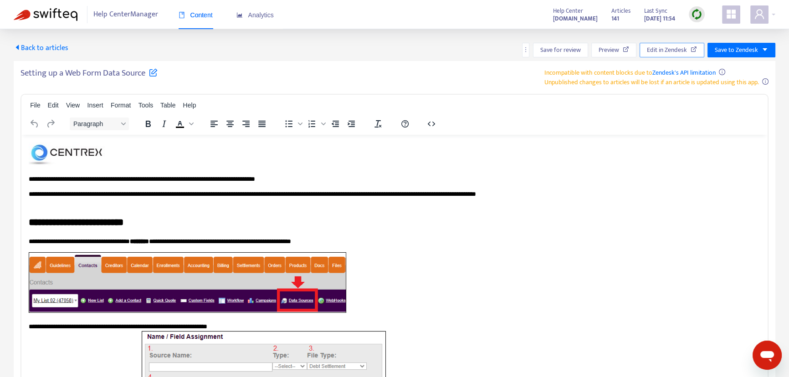
click at [675, 51] on span "Edit in Zendesk" at bounding box center [667, 50] width 40 height 10
click at [40, 49] on span "Back to articles" at bounding box center [41, 48] width 55 height 12
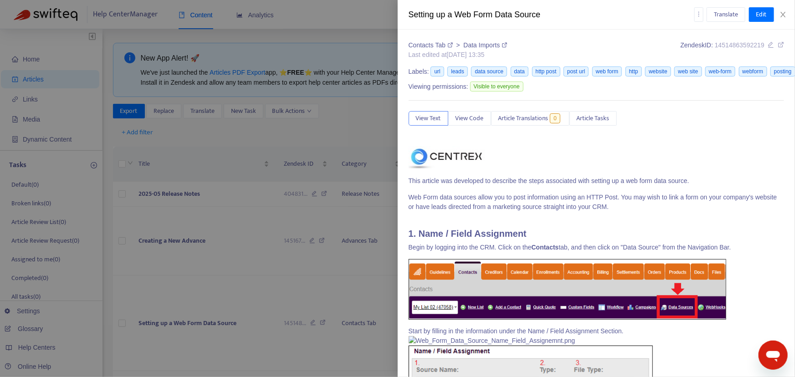
type input "**********"
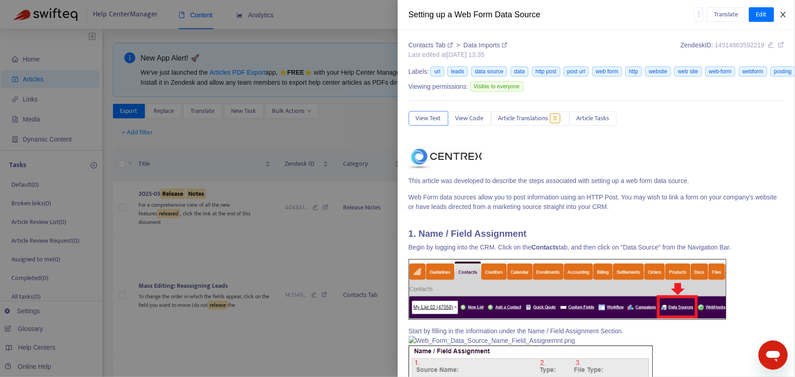
click at [781, 14] on icon "close" at bounding box center [782, 14] width 7 height 7
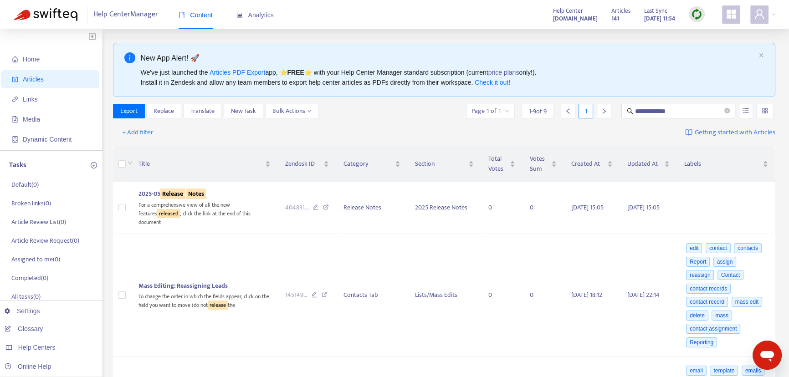
click at [775, 14] on div "Help Center Manager Content Analytics Help Center centrexsoftware.zendesk.com A…" at bounding box center [394, 14] width 789 height 29
click at [773, 15] on div at bounding box center [762, 14] width 25 height 18
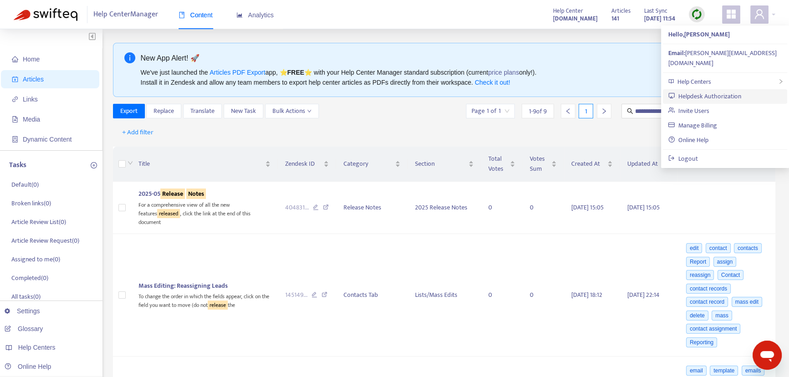
click at [709, 91] on link "Helpdesk Authorization" at bounding box center [704, 96] width 73 height 10
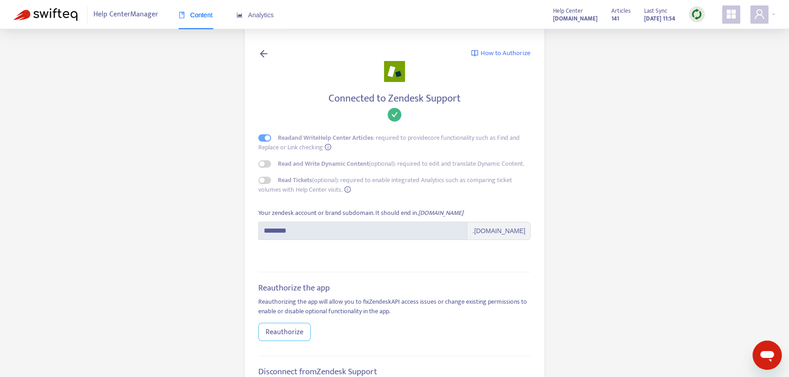
click at [284, 333] on span "Reauthorize" at bounding box center [285, 332] width 38 height 11
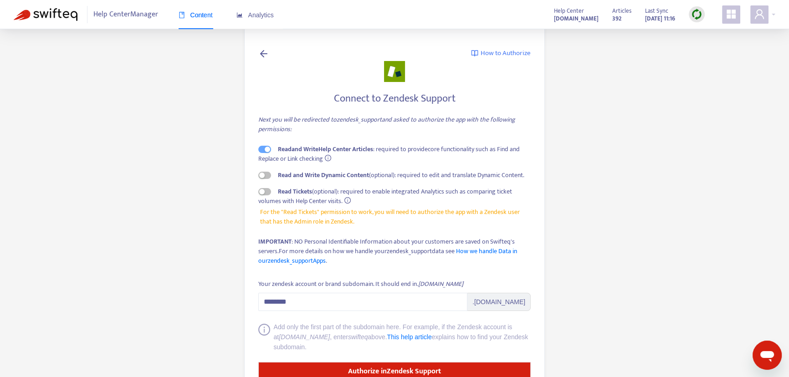
click at [328, 159] on icon "info-circle" at bounding box center [328, 158] width 6 height 6
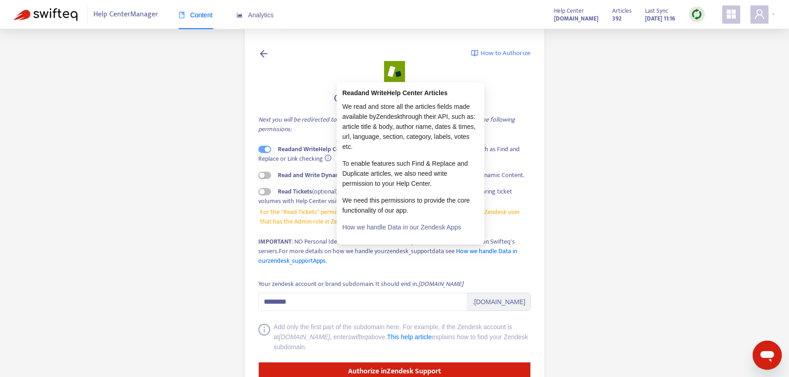
click at [194, 173] on main "How to Authorize Connect to Zendesk Support Next you will be redirected to zend…" at bounding box center [394, 214] width 789 height 428
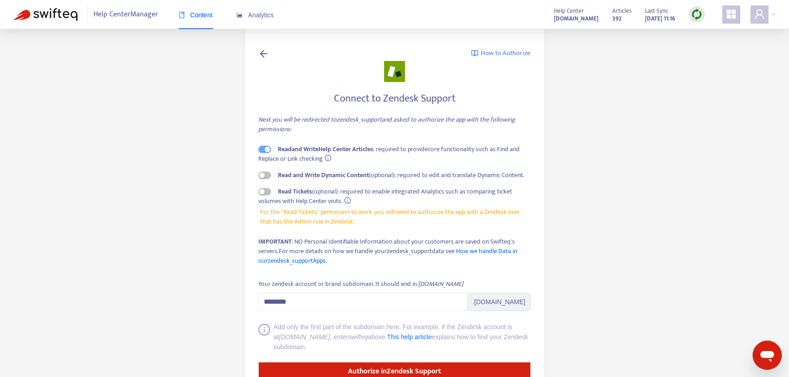
click at [346, 199] on icon "info-circle" at bounding box center [347, 200] width 6 height 6
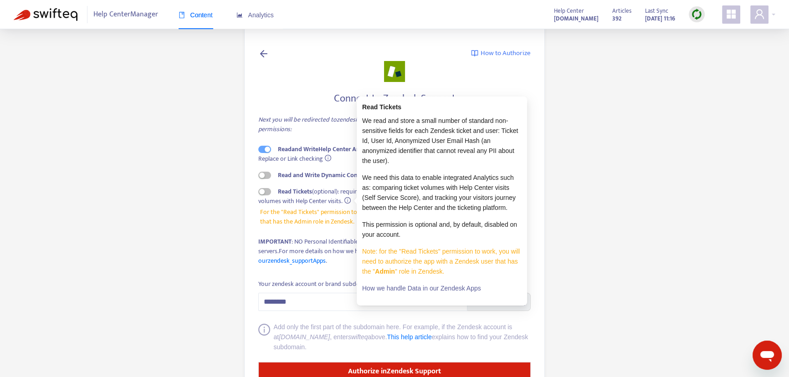
click at [104, 234] on main "How to Authorize Connect to Zendesk Support Next you will be redirected to zend…" at bounding box center [394, 214] width 789 height 428
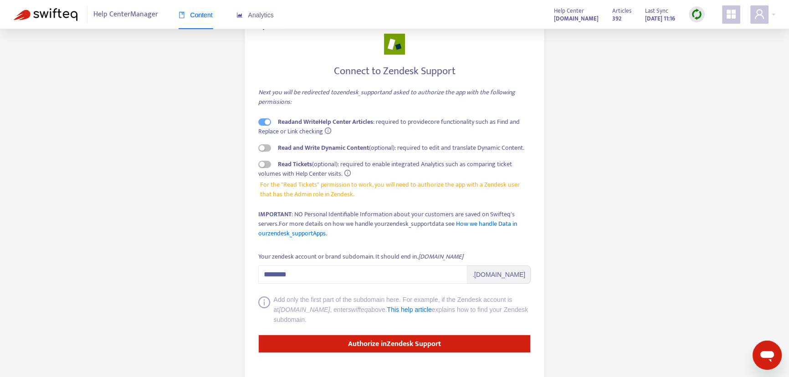
scroll to position [50, 0]
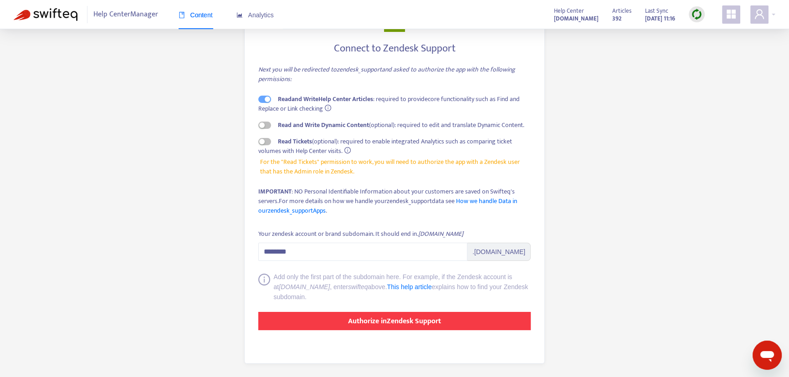
click at [393, 320] on strong "Authorize in Zendesk Support" at bounding box center [394, 321] width 93 height 12
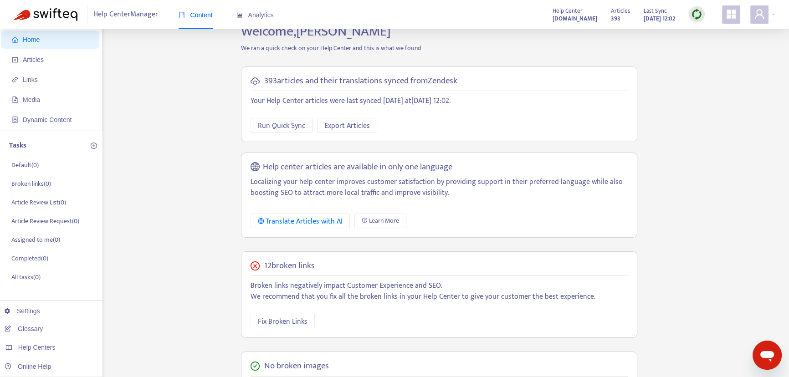
scroll to position [18, 0]
click at [275, 323] on span "Fix Broken Links" at bounding box center [283, 322] width 50 height 11
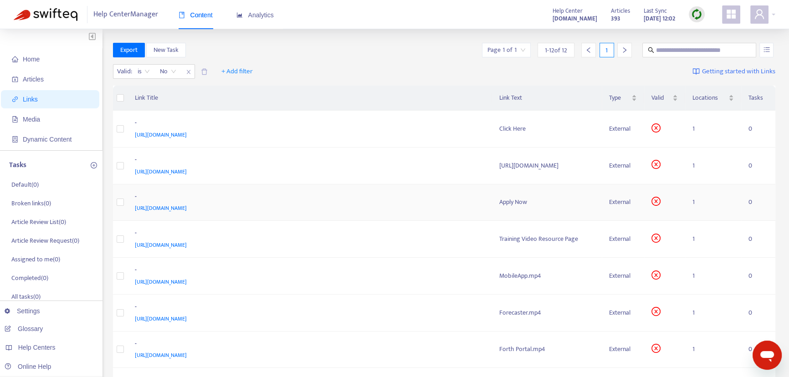
click at [637, 202] on div "External" at bounding box center [623, 202] width 28 height 10
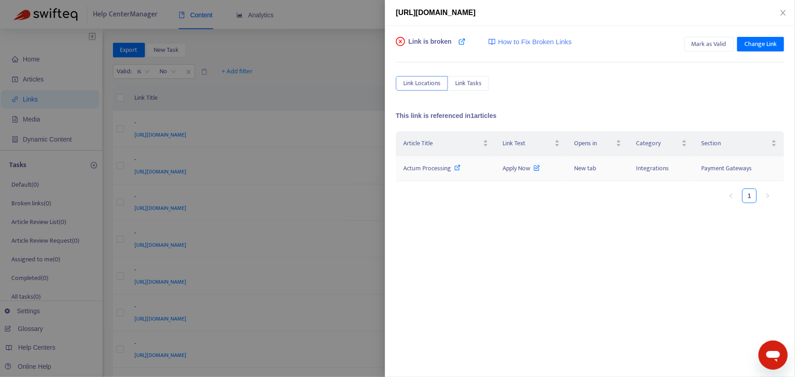
click at [430, 167] on span "Actum Processing" at bounding box center [427, 168] width 48 height 10
click at [706, 43] on span "Mark as Valid" at bounding box center [708, 44] width 35 height 10
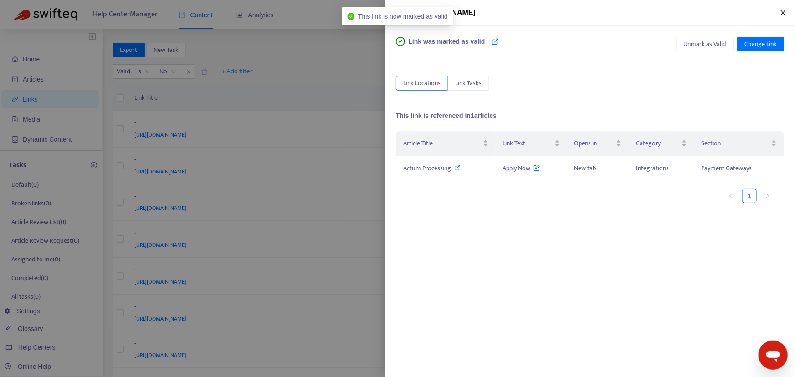
click at [782, 14] on icon "close" at bounding box center [782, 12] width 5 height 5
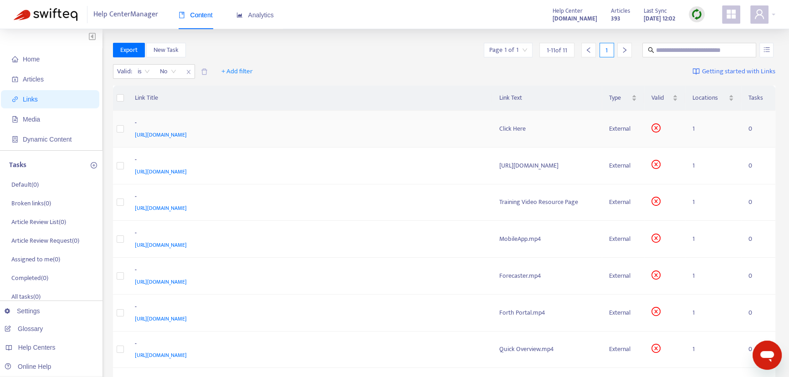
click at [637, 128] on div "External" at bounding box center [623, 129] width 28 height 10
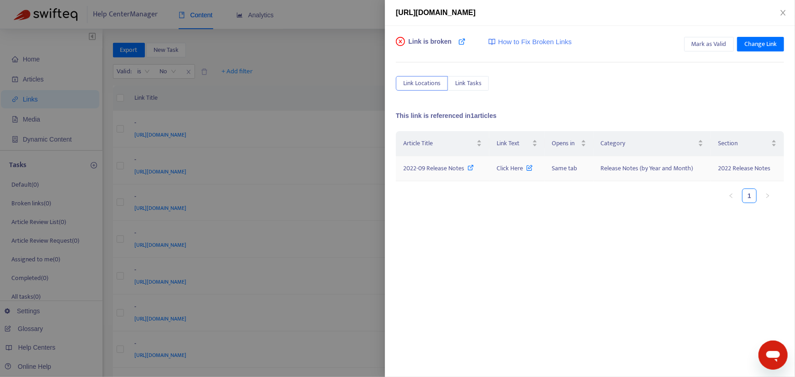
click at [444, 168] on span "2022-09 Release Notes" at bounding box center [433, 168] width 61 height 10
click at [783, 13] on icon "close" at bounding box center [782, 12] width 7 height 7
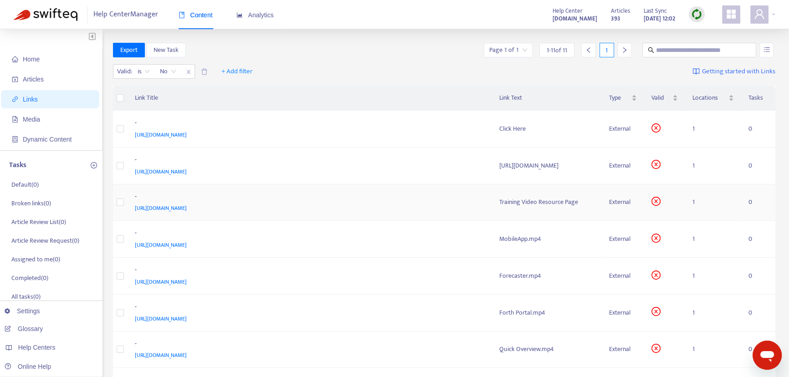
click at [187, 206] on span "[URL][DOMAIN_NAME]" at bounding box center [161, 208] width 52 height 9
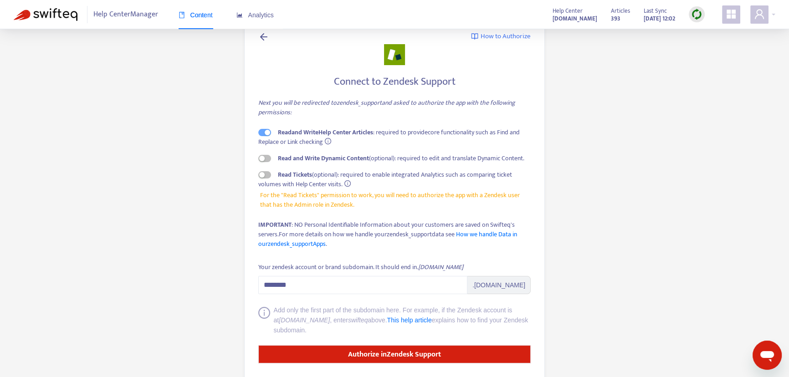
scroll to position [50, 0]
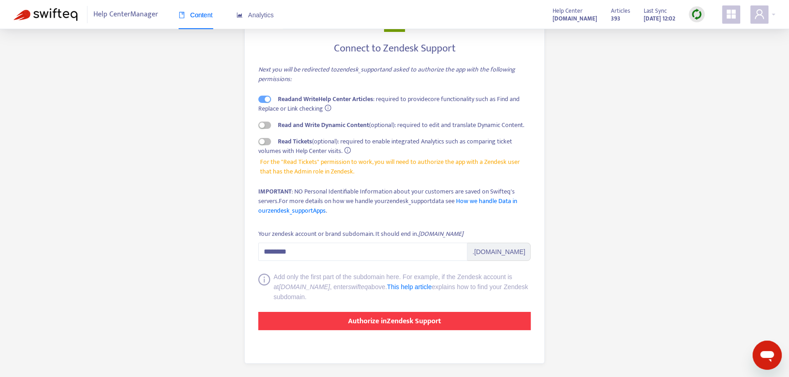
click at [392, 323] on strong "Authorize in Zendesk Support" at bounding box center [394, 321] width 93 height 12
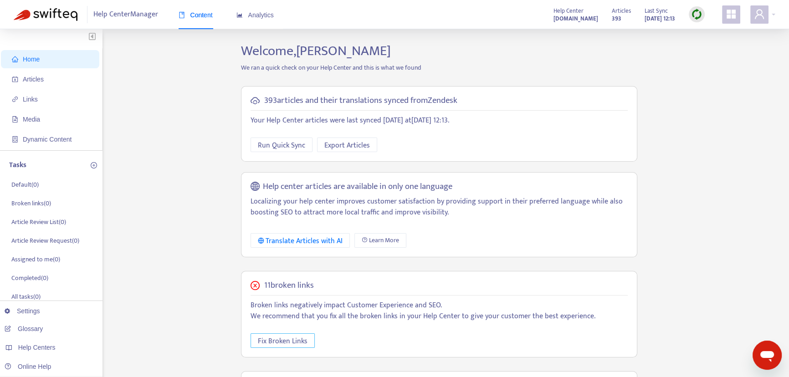
click at [280, 340] on span "Fix Broken Links" at bounding box center [283, 341] width 50 height 11
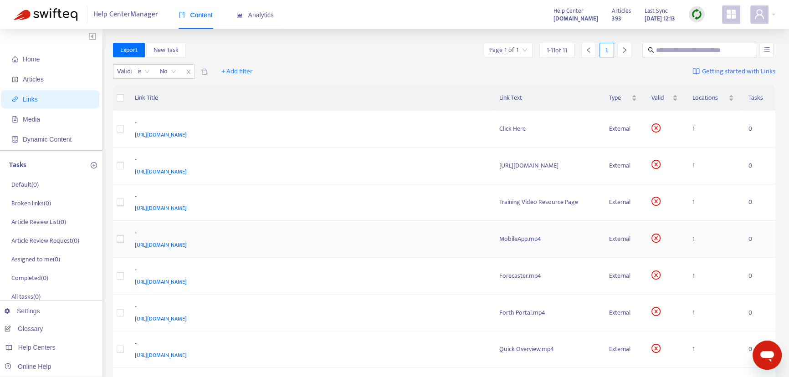
click at [187, 244] on span "[URL][DOMAIN_NAME]" at bounding box center [161, 244] width 52 height 9
click at [772, 13] on div at bounding box center [762, 14] width 25 height 18
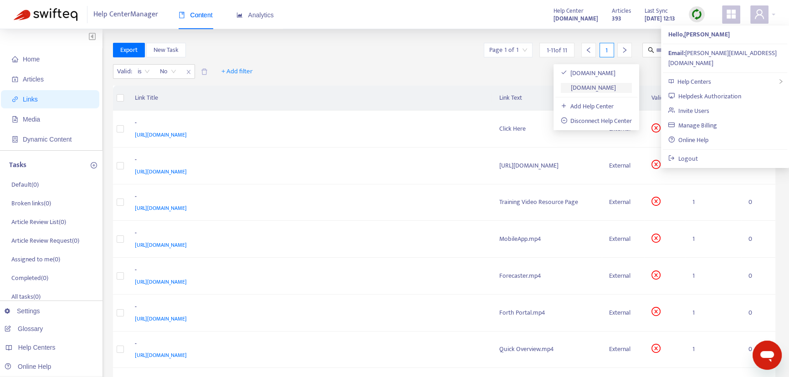
click at [616, 87] on link "[DOMAIN_NAME]" at bounding box center [589, 87] width 56 height 10
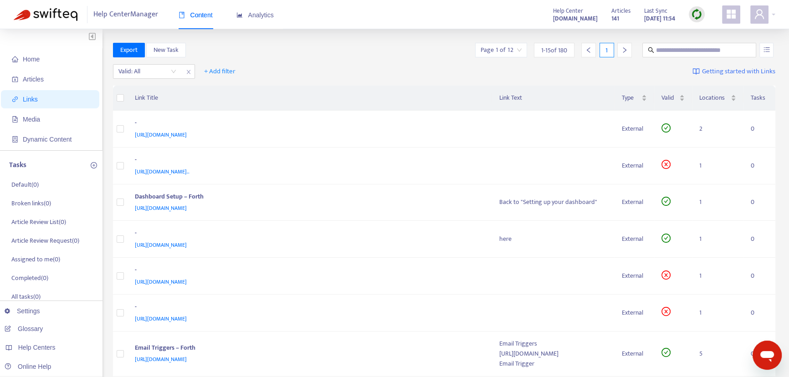
click at [194, 15] on span "Content" at bounding box center [196, 14] width 34 height 7
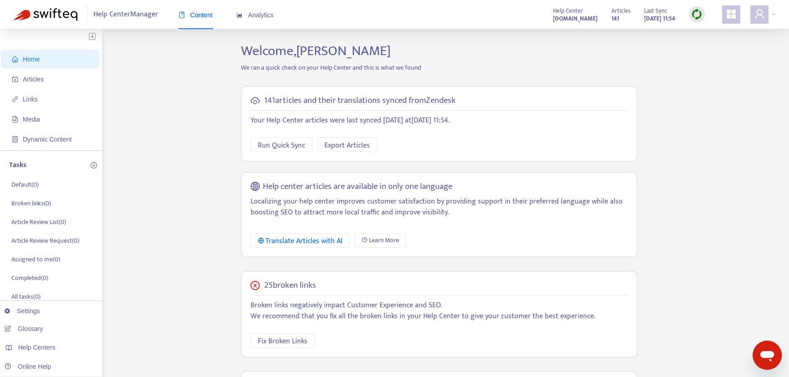
click at [734, 15] on icon "appstore" at bounding box center [730, 14] width 9 height 9
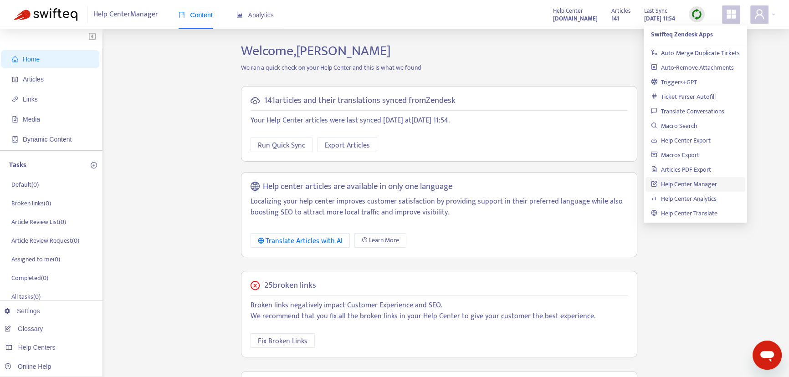
click at [691, 183] on link "Help Center Manager" at bounding box center [684, 184] width 66 height 10
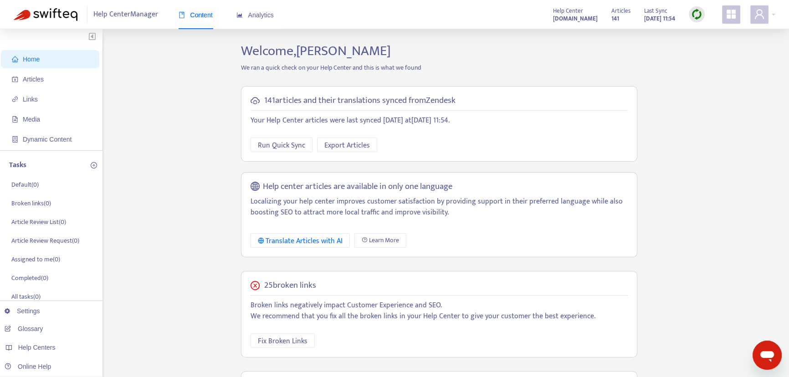
click at [167, 173] on div "Home Articles Links Media Dynamic Content Tasks Default ( 0 ) Broken links ( 0 …" at bounding box center [395, 309] width 762 height 533
click at [32, 80] on span "Articles" at bounding box center [33, 79] width 21 height 7
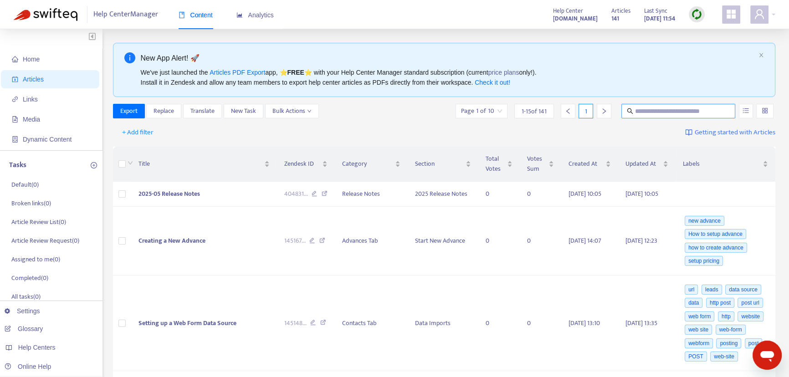
click at [669, 113] on input "text" at bounding box center [678, 111] width 87 height 10
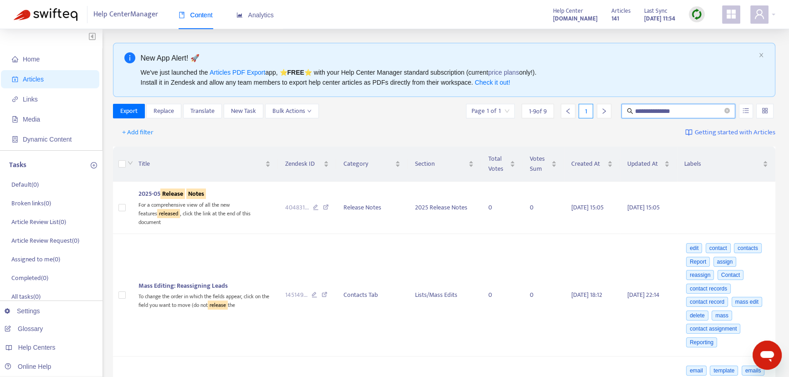
type input "**********"
click at [310, 109] on icon "down" at bounding box center [309, 111] width 5 height 5
click at [772, 16] on div at bounding box center [762, 14] width 25 height 18
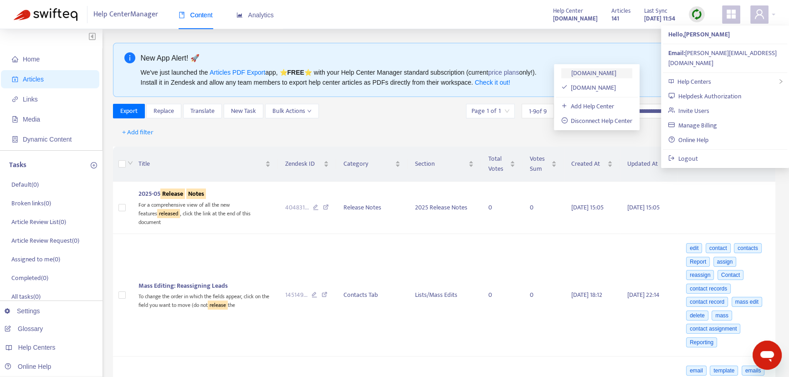
click at [601, 73] on link "[DOMAIN_NAME]" at bounding box center [589, 73] width 56 height 10
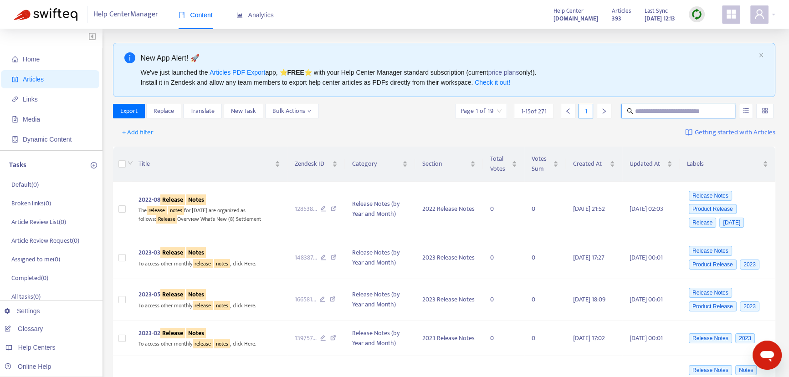
click at [651, 113] on input "text" at bounding box center [678, 111] width 87 height 10
type input "**********"
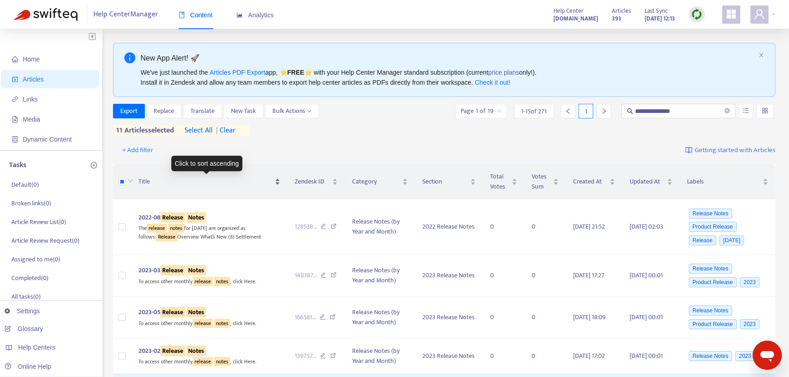
click at [143, 182] on span "Title" at bounding box center [205, 182] width 134 height 10
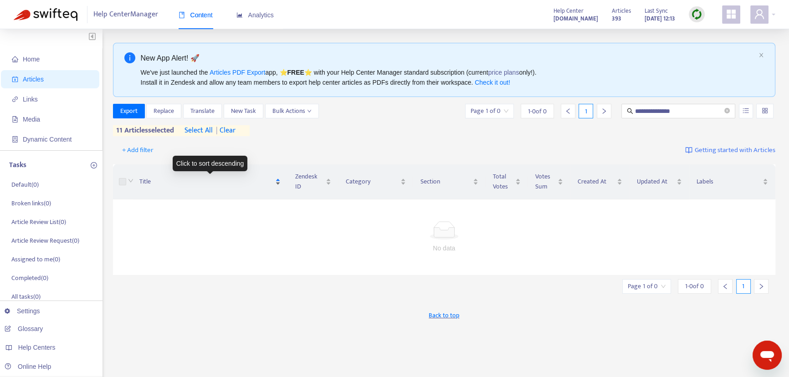
click at [145, 182] on span "Title" at bounding box center [206, 182] width 134 height 10
click at [124, 181] on label at bounding box center [122, 182] width 7 height 10
click at [228, 130] on span "| clear" at bounding box center [224, 130] width 23 height 11
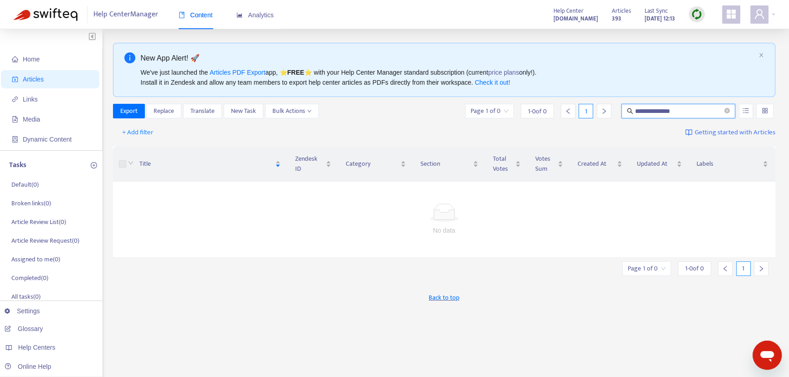
click at [681, 111] on input "**********" at bounding box center [678, 111] width 87 height 10
click at [440, 297] on span "Back to top" at bounding box center [444, 298] width 31 height 10
click at [26, 79] on span "Articles" at bounding box center [33, 79] width 21 height 7
click at [727, 109] on icon "close-circle" at bounding box center [726, 110] width 5 height 5
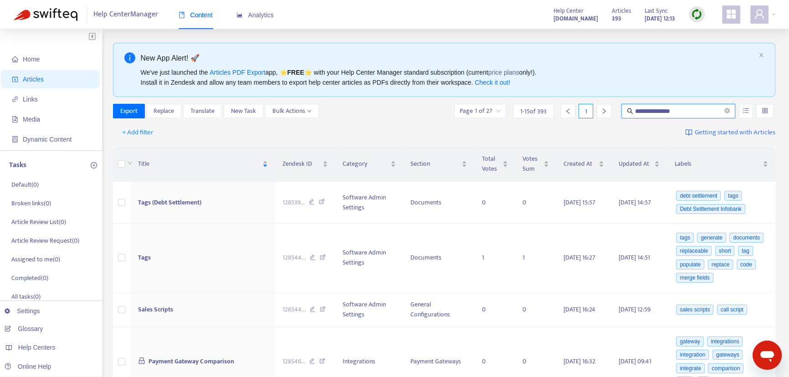
click at [711, 109] on input "**********" at bounding box center [678, 111] width 87 height 10
click at [747, 109] on icon "unordered-list" at bounding box center [745, 110] width 6 height 6
click at [689, 110] on input "**********" at bounding box center [678, 111] width 87 height 10
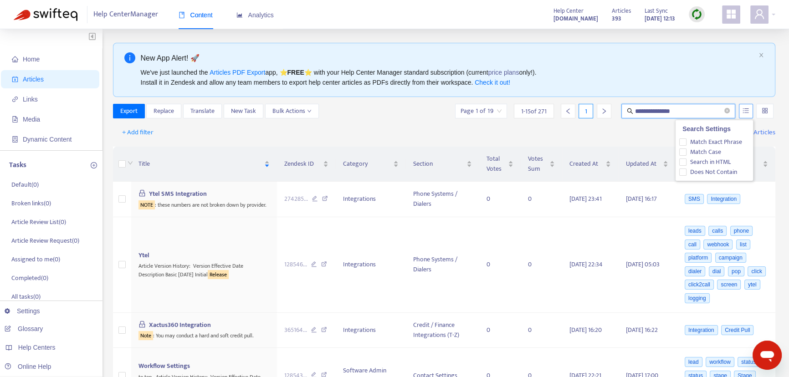
click at [742, 109] on icon "unordered-list" at bounding box center [745, 110] width 6 height 6
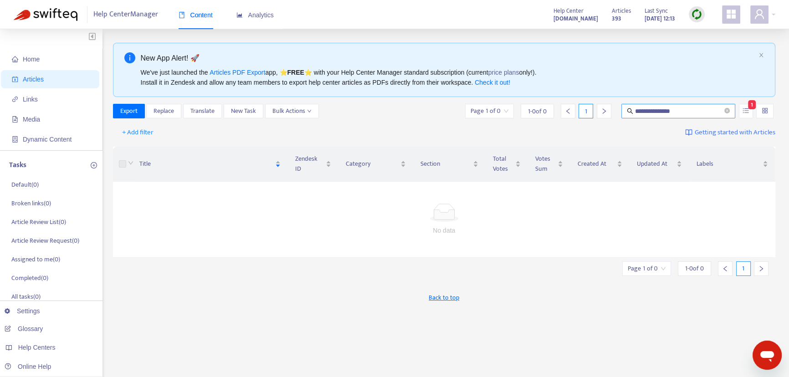
click at [686, 113] on input "**********" at bounding box center [678, 111] width 87 height 10
type input "**********"
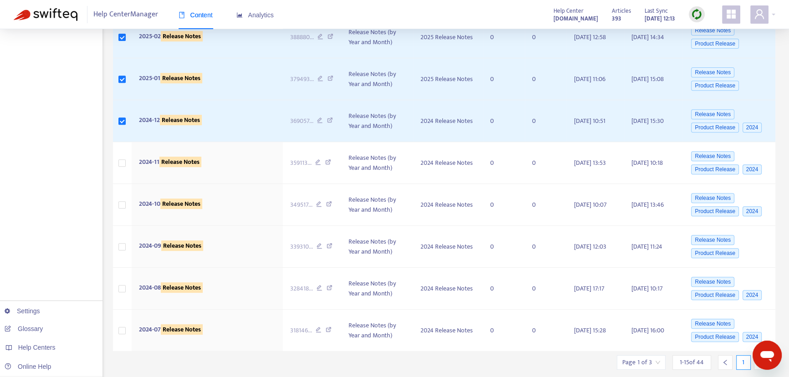
scroll to position [476, 0]
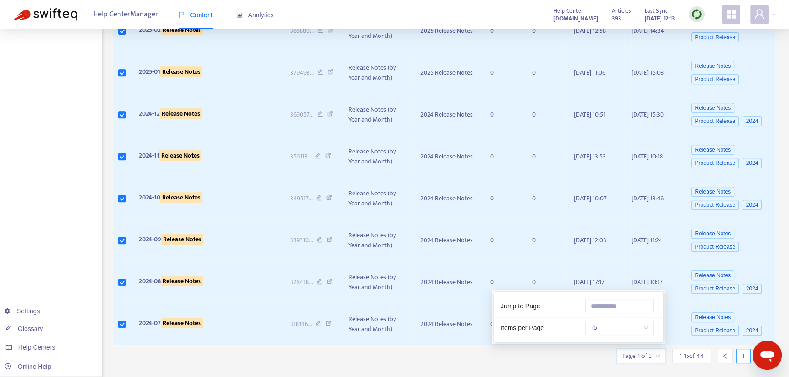
click at [651, 355] on input "search" at bounding box center [641, 356] width 38 height 14
click at [597, 327] on span "15" at bounding box center [619, 328] width 57 height 14
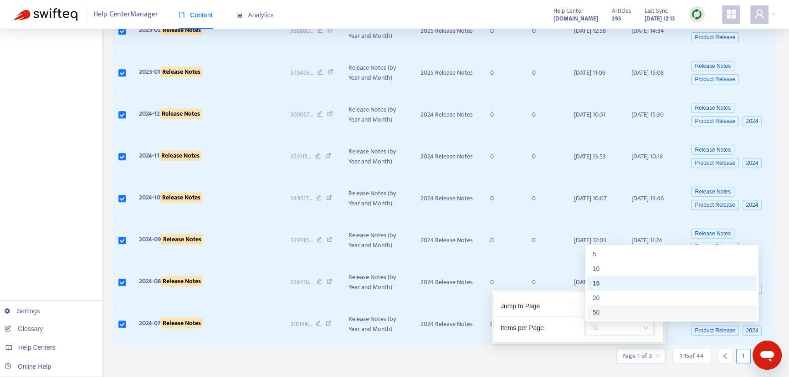
click at [597, 308] on div "50" at bounding box center [672, 312] width 159 height 10
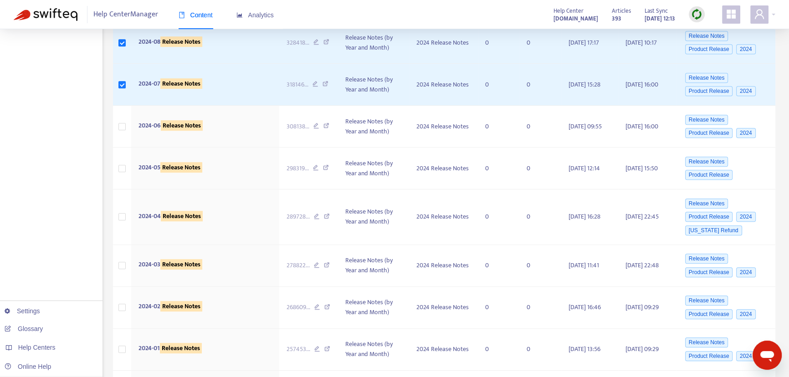
scroll to position [721, 0]
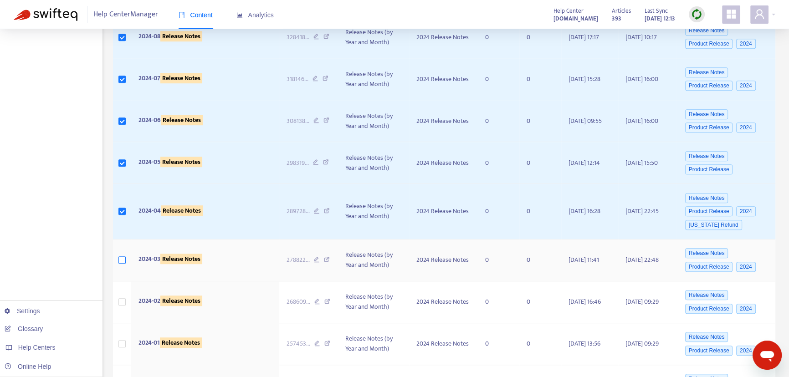
click at [123, 255] on label at bounding box center [121, 260] width 7 height 10
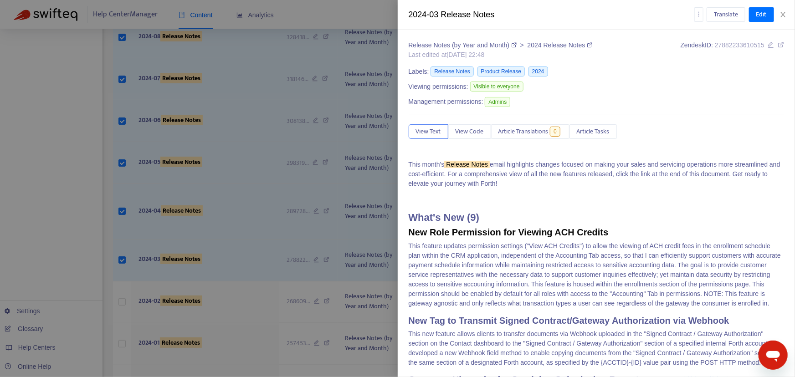
click at [121, 297] on div at bounding box center [397, 188] width 795 height 377
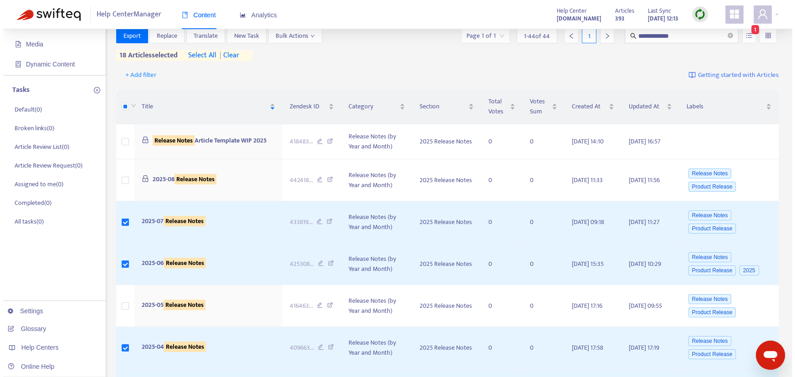
scroll to position [0, 0]
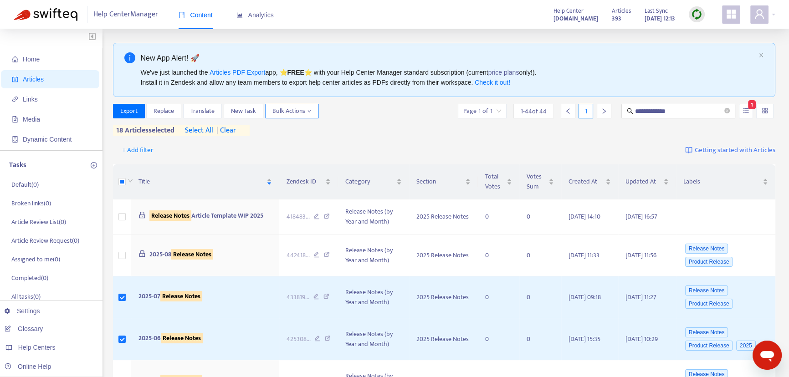
click at [308, 111] on icon "down" at bounding box center [309, 111] width 5 height 5
click at [289, 128] on span "Duplicate" at bounding box center [284, 129] width 25 height 10
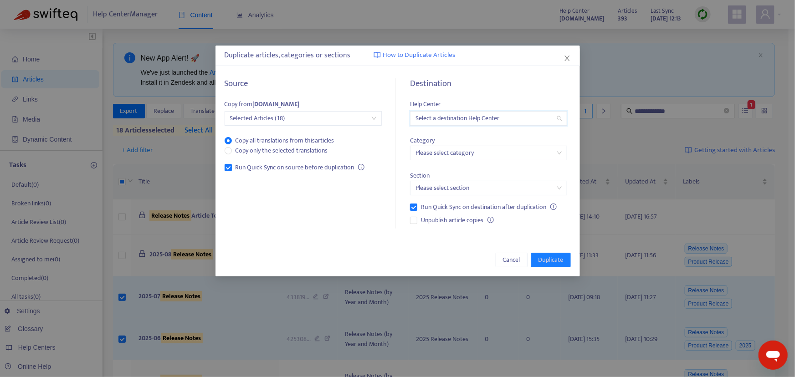
click at [428, 119] on input "search" at bounding box center [488, 119] width 146 height 14
click at [439, 151] on div "[DOMAIN_NAME]" at bounding box center [496, 151] width 159 height 10
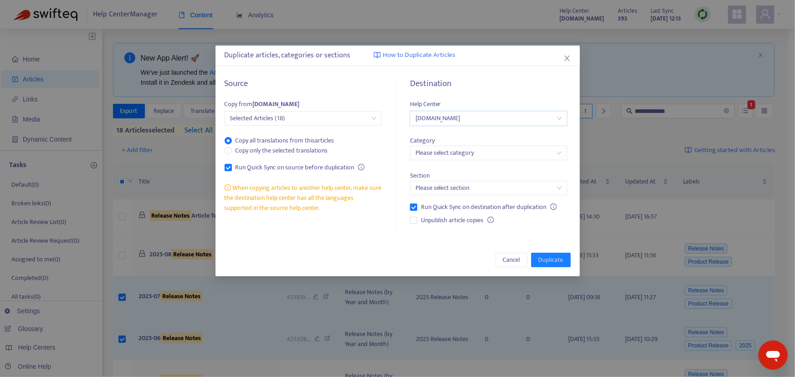
click at [447, 153] on input "search" at bounding box center [488, 153] width 146 height 14
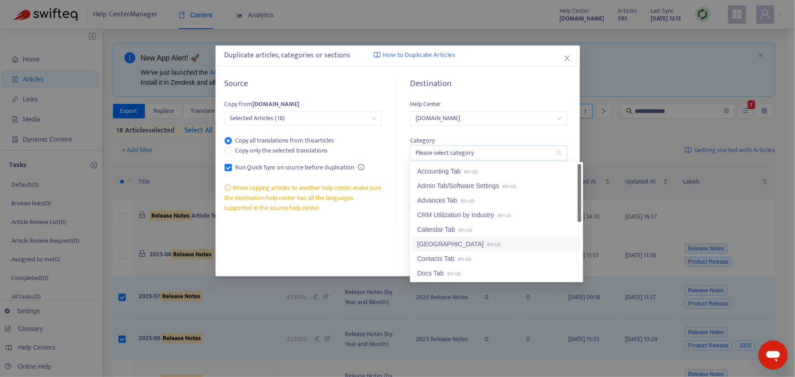
click at [441, 155] on input "search" at bounding box center [488, 153] width 146 height 14
click at [441, 155] on span "Docs Tab en-us" at bounding box center [488, 153] width 146 height 14
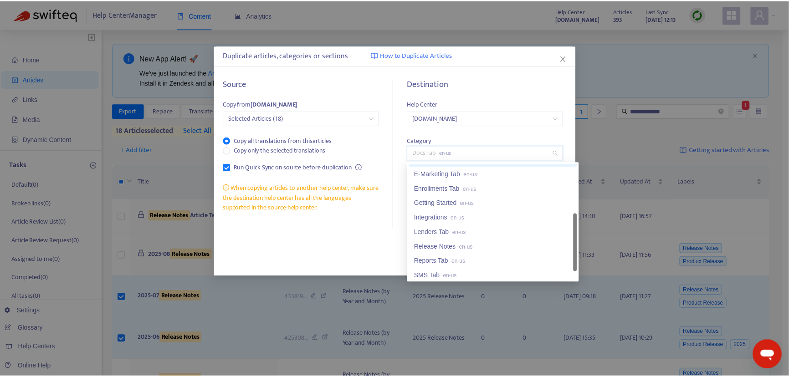
scroll to position [116, 0]
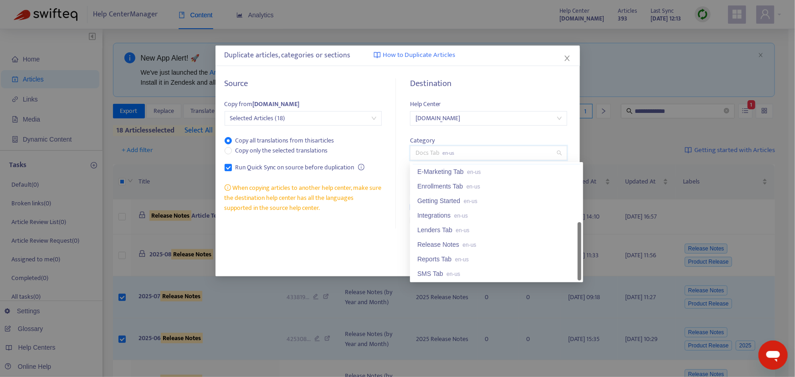
drag, startPoint x: 579, startPoint y: 171, endPoint x: 592, endPoint y: 241, distance: 71.7
click at [429, 245] on div "Release Notes en-us" at bounding box center [496, 245] width 159 height 10
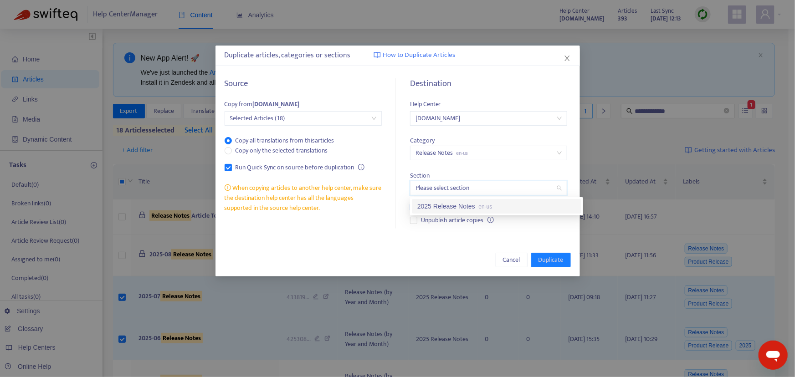
click at [443, 189] on input "search" at bounding box center [488, 188] width 146 height 14
click at [438, 205] on div "2025 Release Notes en-us" at bounding box center [496, 206] width 159 height 10
click at [543, 259] on span "Duplicate" at bounding box center [550, 260] width 25 height 10
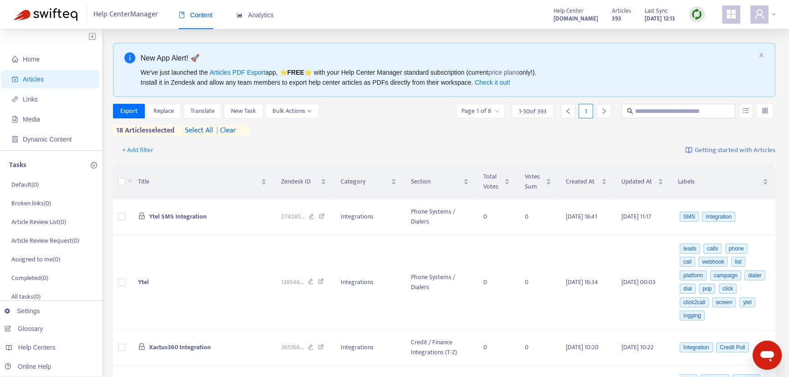
click at [773, 15] on div at bounding box center [762, 14] width 25 height 18
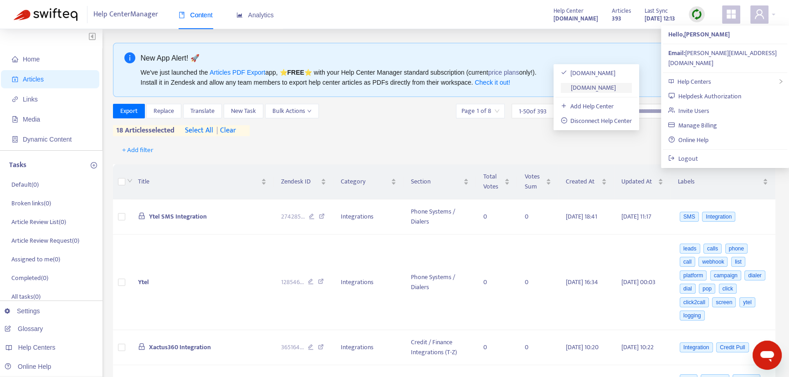
click at [602, 87] on link "[DOMAIN_NAME]" at bounding box center [589, 87] width 56 height 10
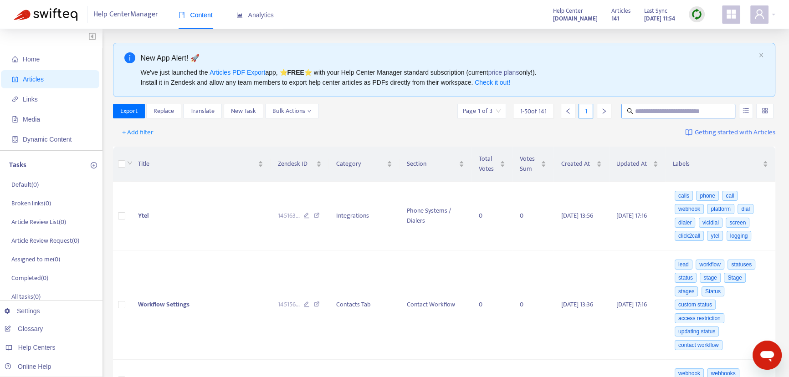
click at [655, 109] on input "text" at bounding box center [678, 111] width 87 height 10
type input "**********"
click at [743, 111] on icon "unordered-list" at bounding box center [745, 110] width 6 height 6
click at [679, 111] on input "**********" at bounding box center [678, 111] width 87 height 10
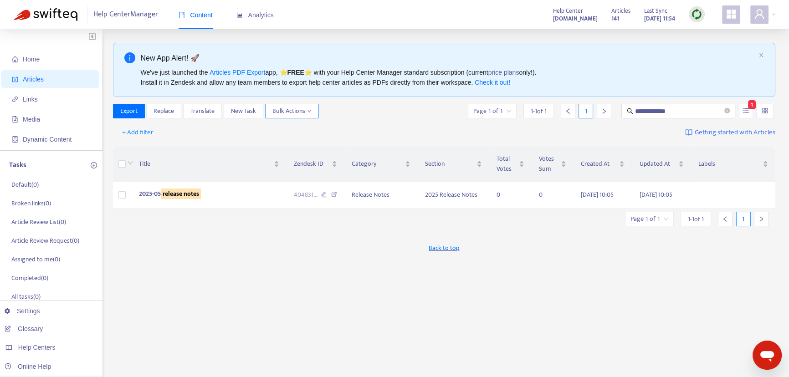
click at [297, 112] on span "Bulk Actions" at bounding box center [291, 111] width 39 height 10
click at [218, 281] on div "**********" at bounding box center [444, 309] width 663 height 533
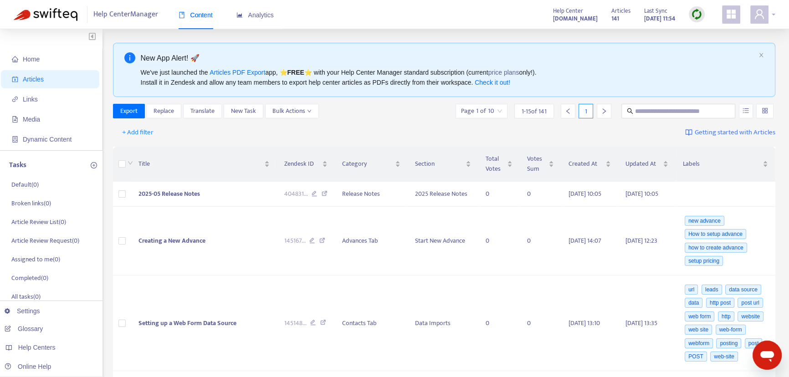
click at [773, 14] on div at bounding box center [762, 14] width 25 height 18
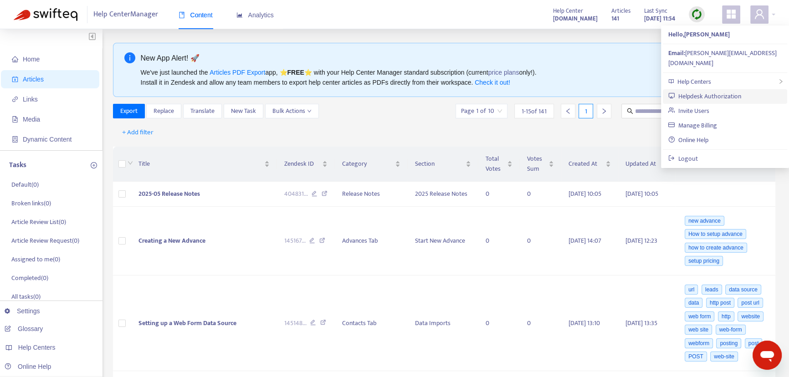
click at [701, 91] on link "Helpdesk Authorization" at bounding box center [704, 96] width 73 height 10
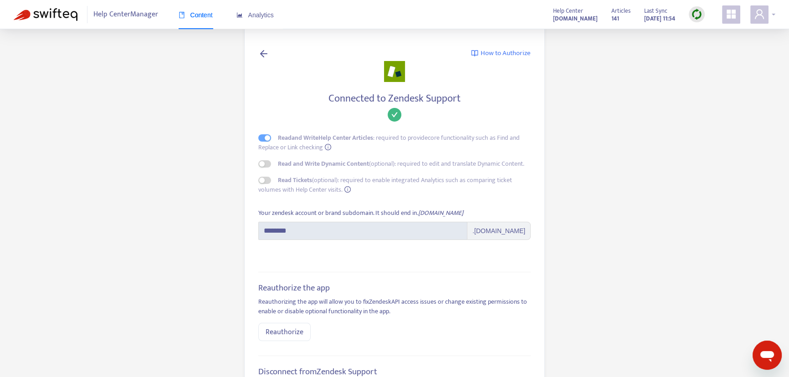
click at [772, 15] on div at bounding box center [762, 14] width 25 height 18
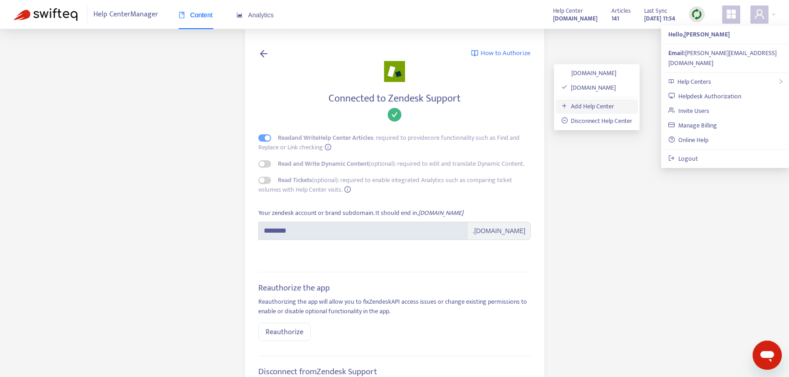
click at [604, 106] on link "Add Help Center" at bounding box center [587, 106] width 53 height 10
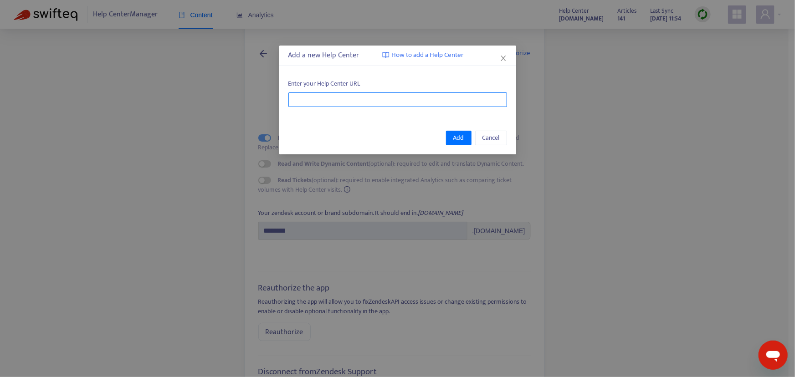
click at [391, 102] on input "text" at bounding box center [397, 99] width 219 height 15
type input "**********"
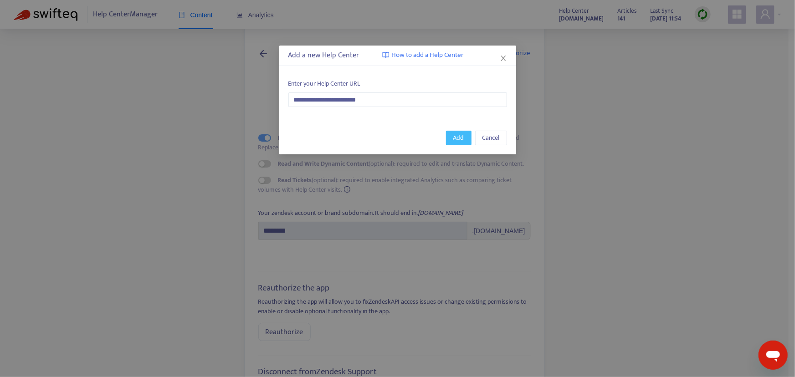
click at [460, 138] on span "Add" at bounding box center [458, 138] width 11 height 10
